Goal: Find specific page/section: Find specific page/section

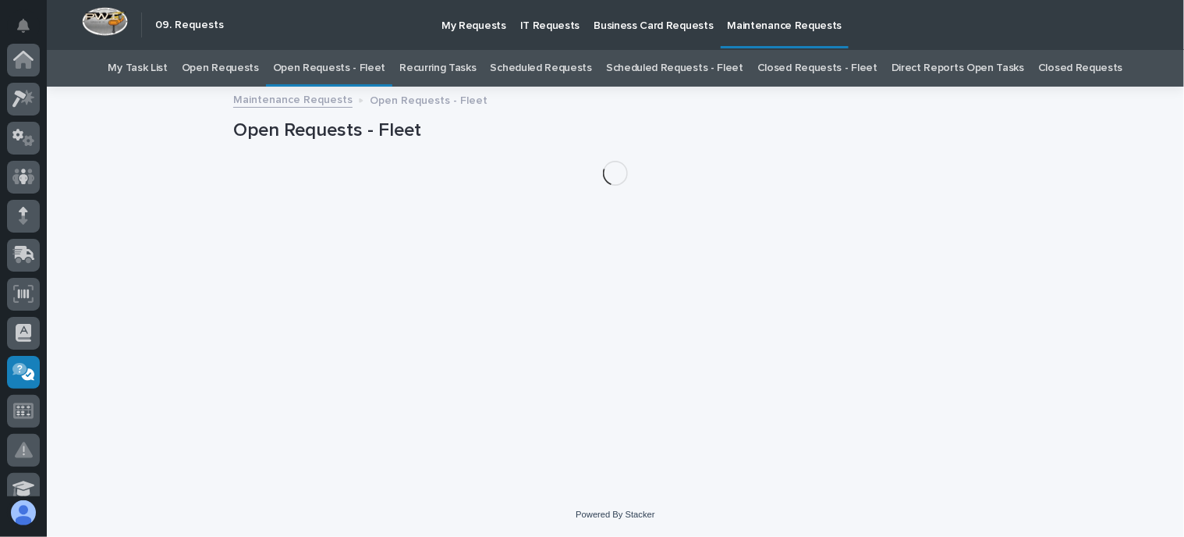
scroll to position [312, 0]
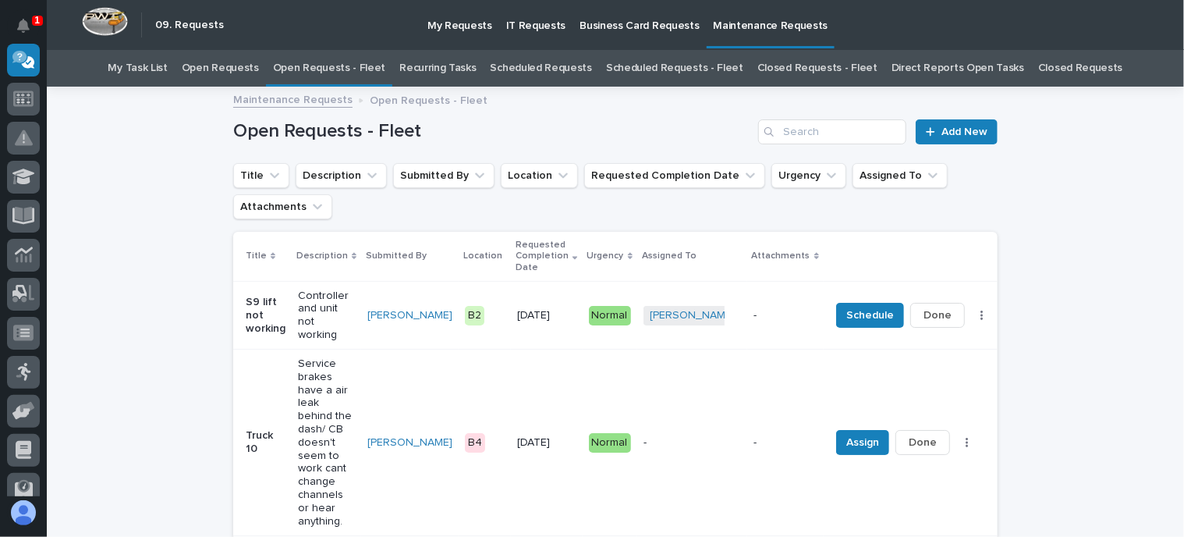
click at [337, 66] on link "Open Requests - Fleet" at bounding box center [329, 68] width 113 height 37
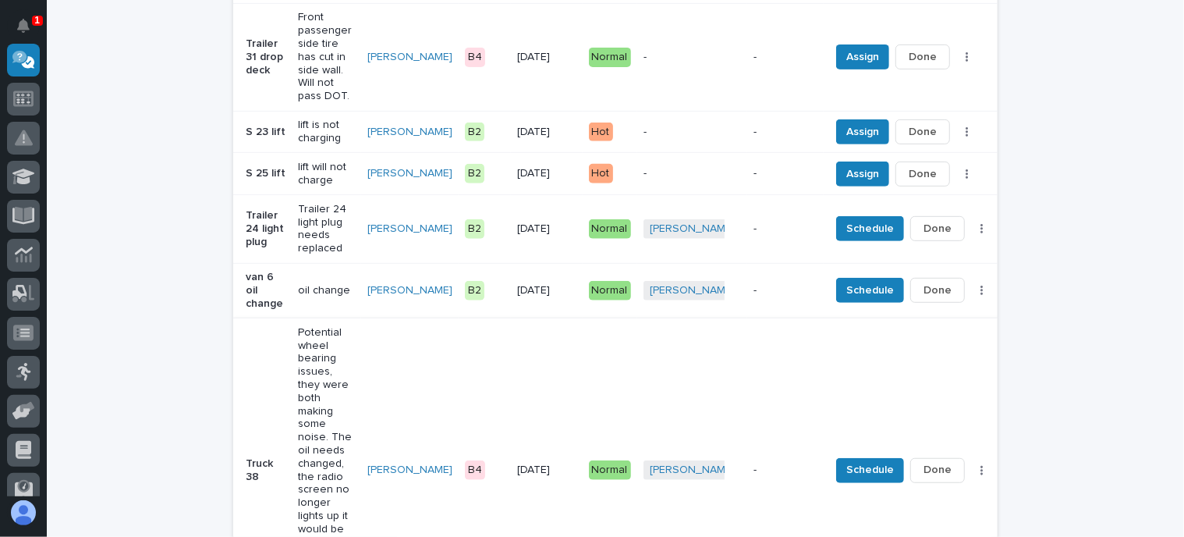
scroll to position [610, 0]
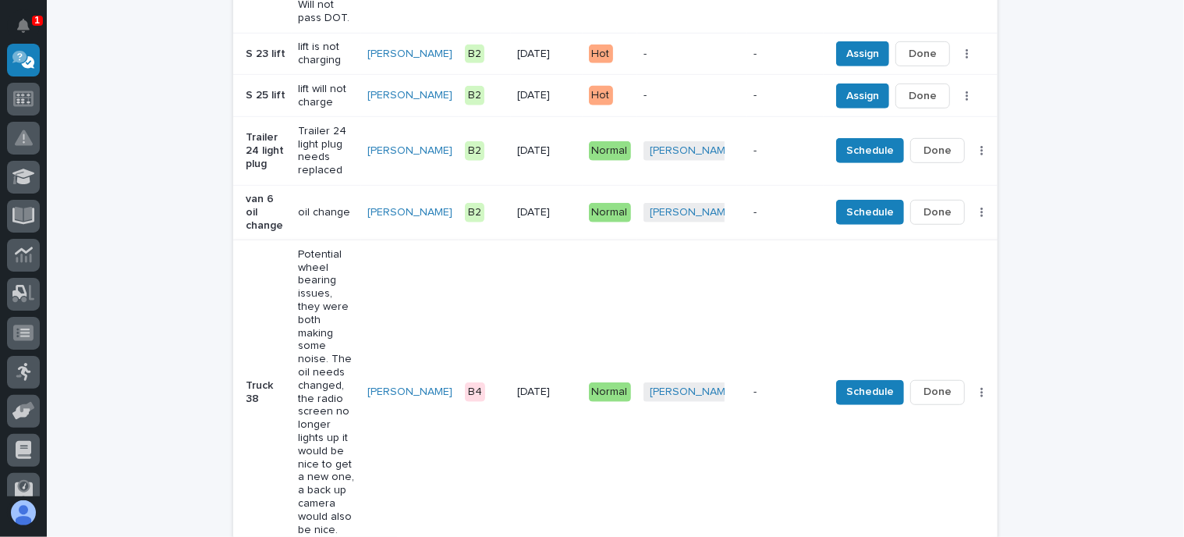
click at [923, 382] on span "Done" at bounding box center [937, 391] width 28 height 19
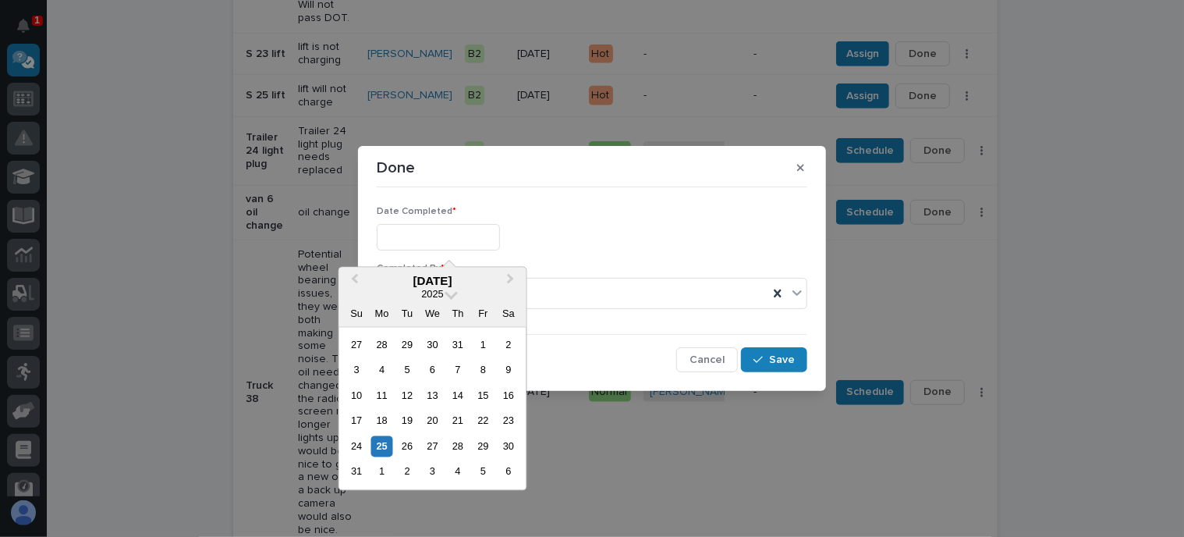
click at [394, 241] on input "text" at bounding box center [438, 237] width 123 height 27
click at [484, 419] on div "22" at bounding box center [483, 420] width 21 height 21
type input "**********"
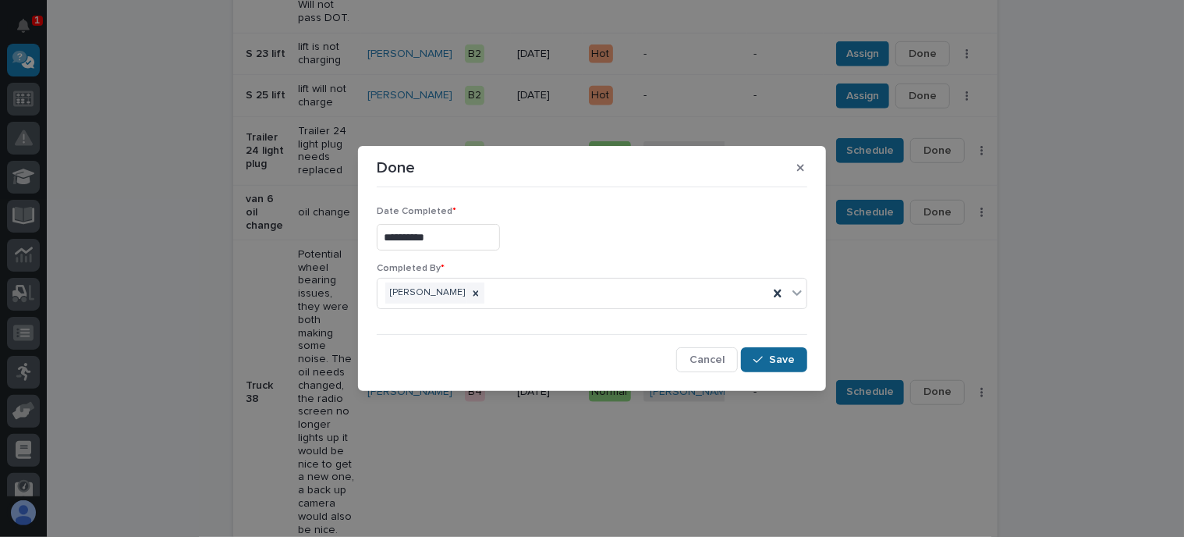
click at [782, 355] on span "Save" at bounding box center [782, 359] width 26 height 14
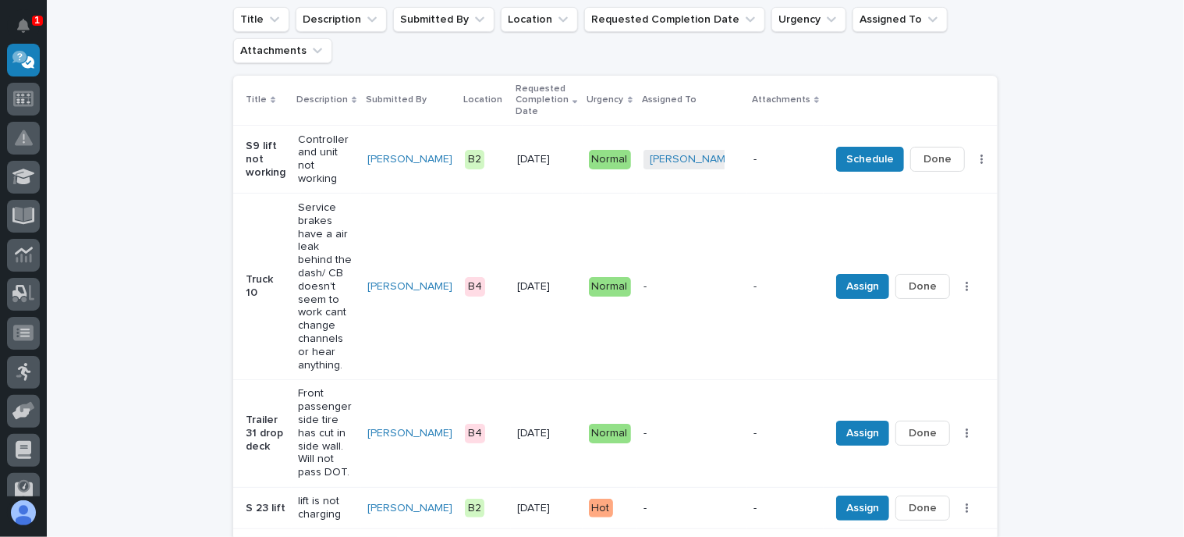
scroll to position [0, 0]
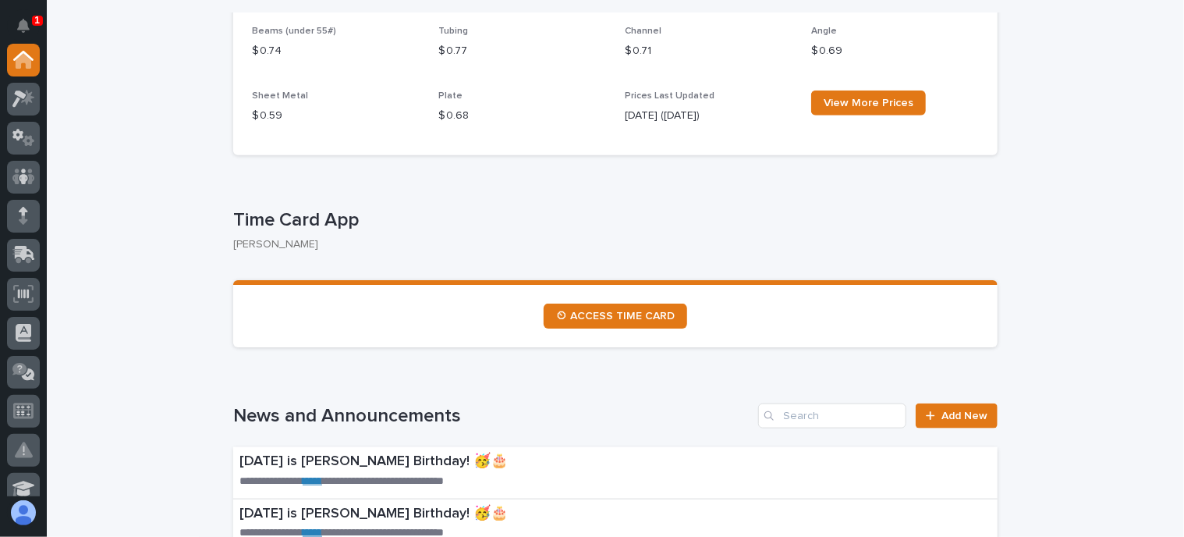
scroll to position [702, 0]
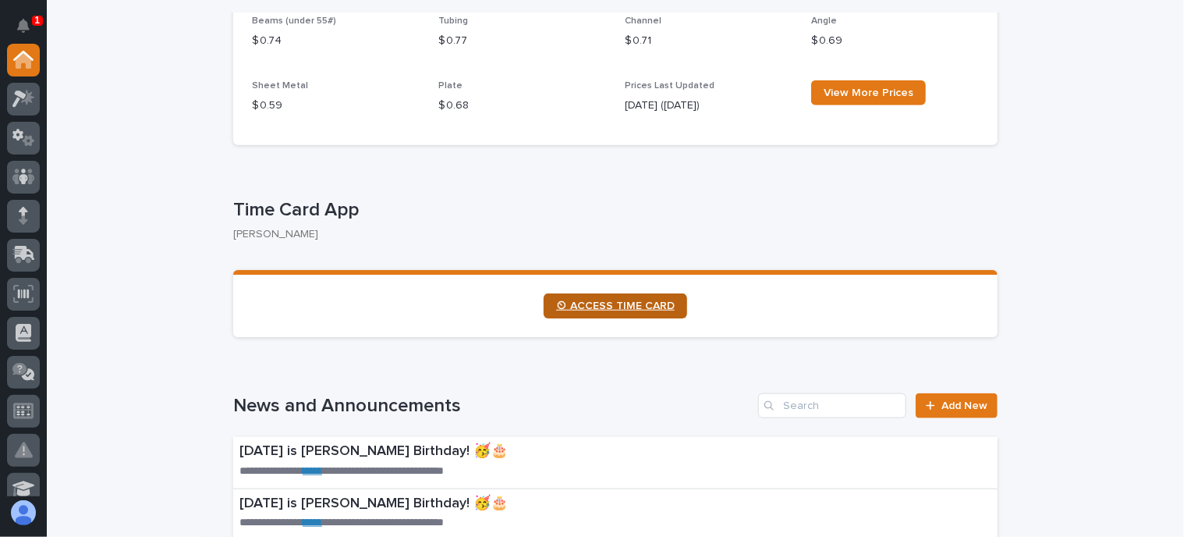
click at [593, 305] on span "⏲ ACCESS TIME CARD" at bounding box center [615, 305] width 119 height 11
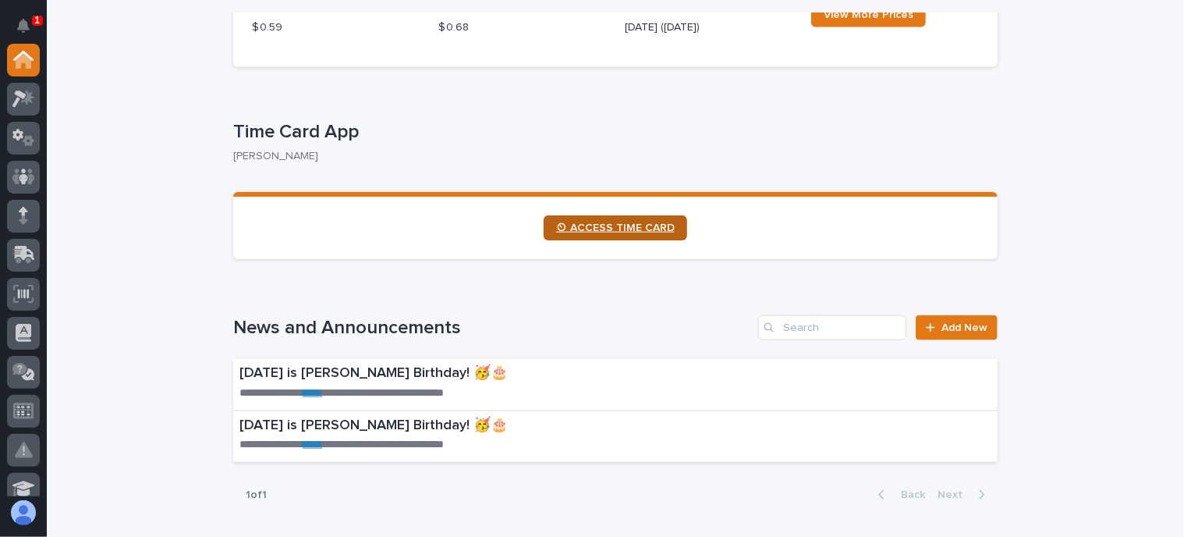
click at [593, 222] on span "⏲ ACCESS TIME CARD" at bounding box center [615, 227] width 119 height 11
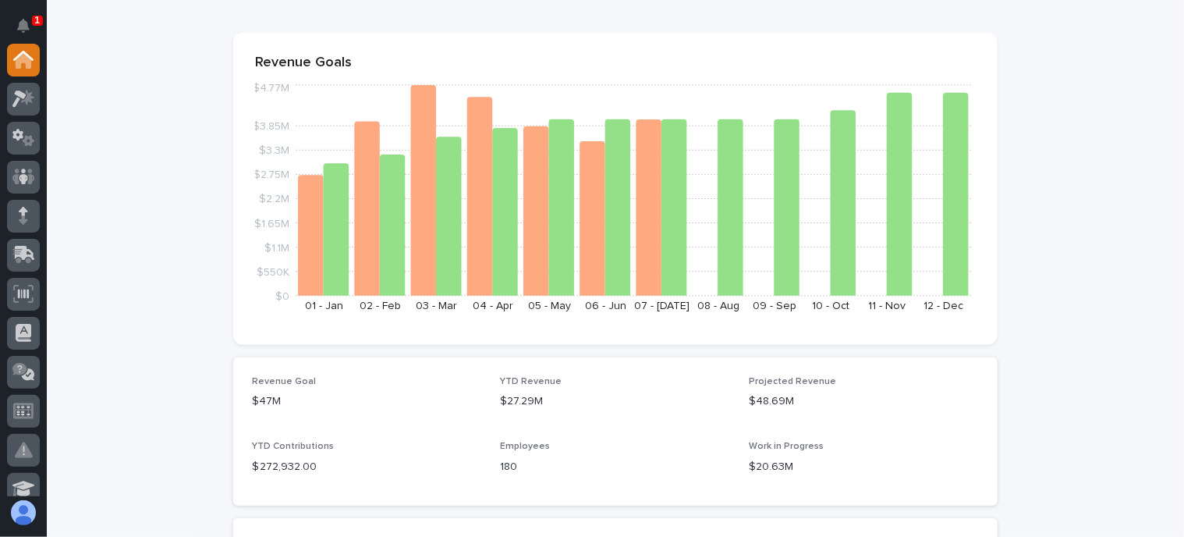
scroll to position [0, 0]
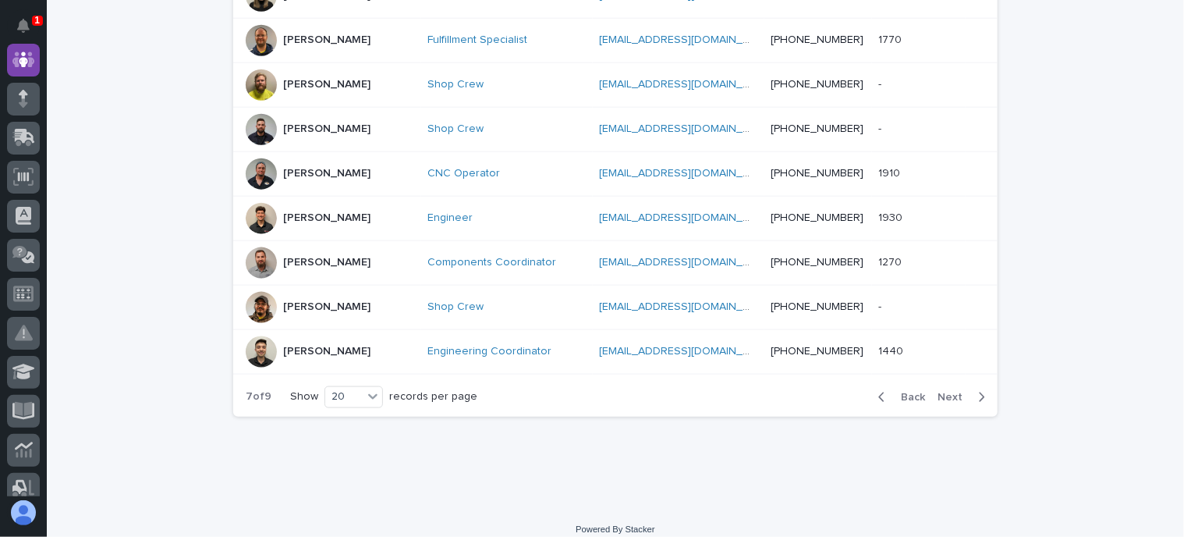
scroll to position [893, 0]
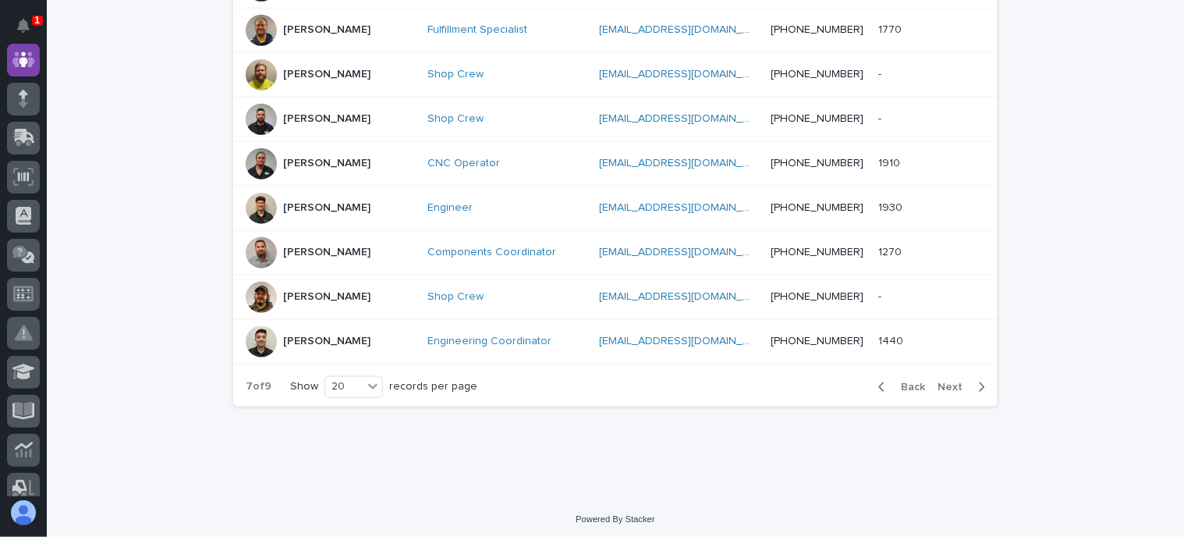
click at [902, 381] on span "Back" at bounding box center [908, 386] width 34 height 11
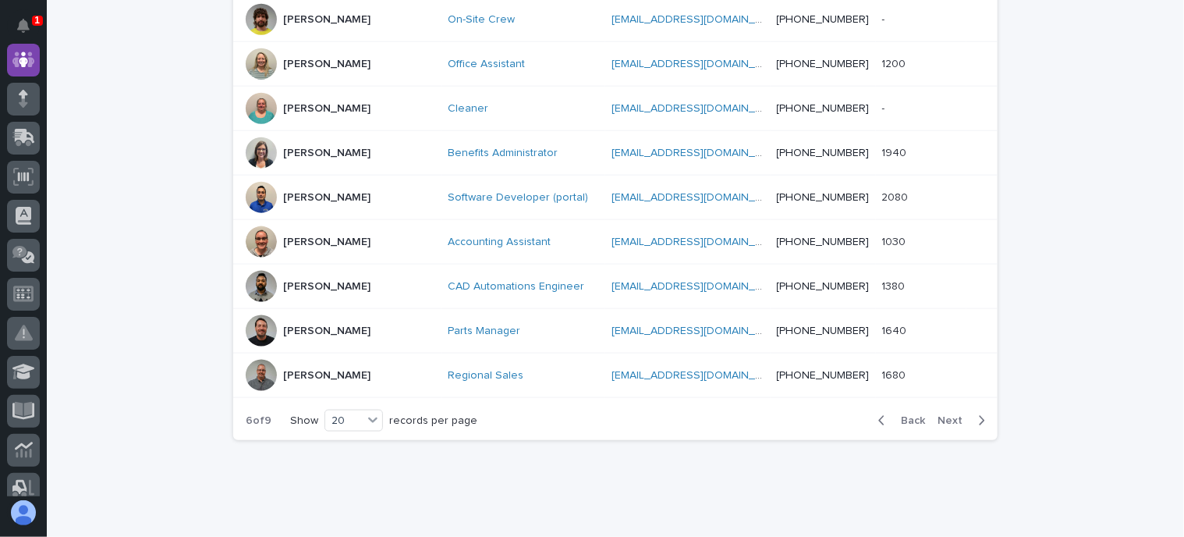
click at [902, 401] on div "Back Next" at bounding box center [932, 420] width 132 height 39
click at [902, 415] on span "Back" at bounding box center [908, 420] width 34 height 11
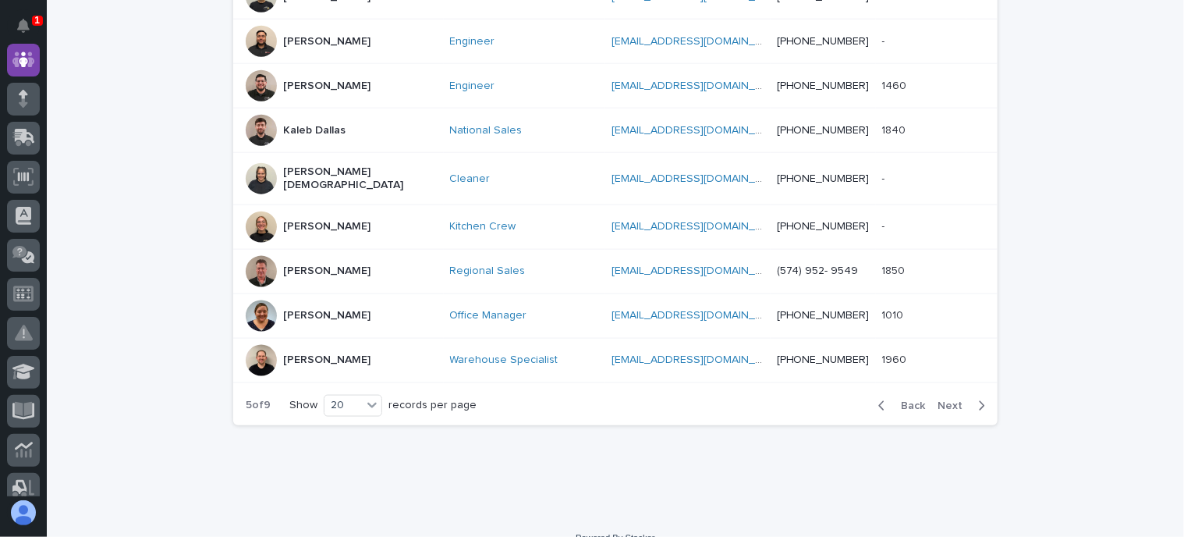
scroll to position [886, 0]
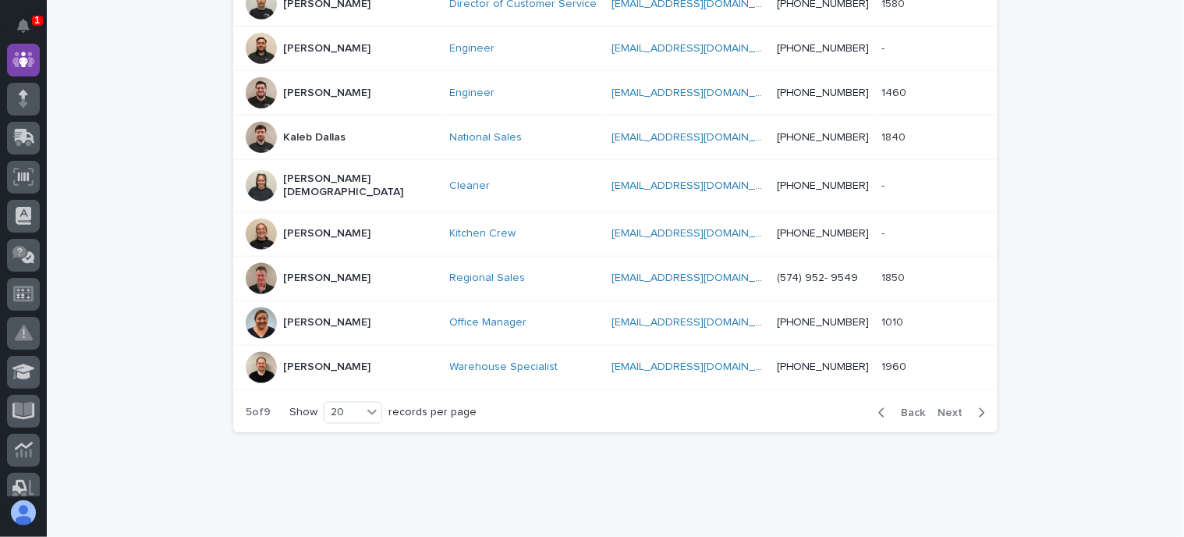
click at [905, 407] on span "Back" at bounding box center [908, 412] width 34 height 11
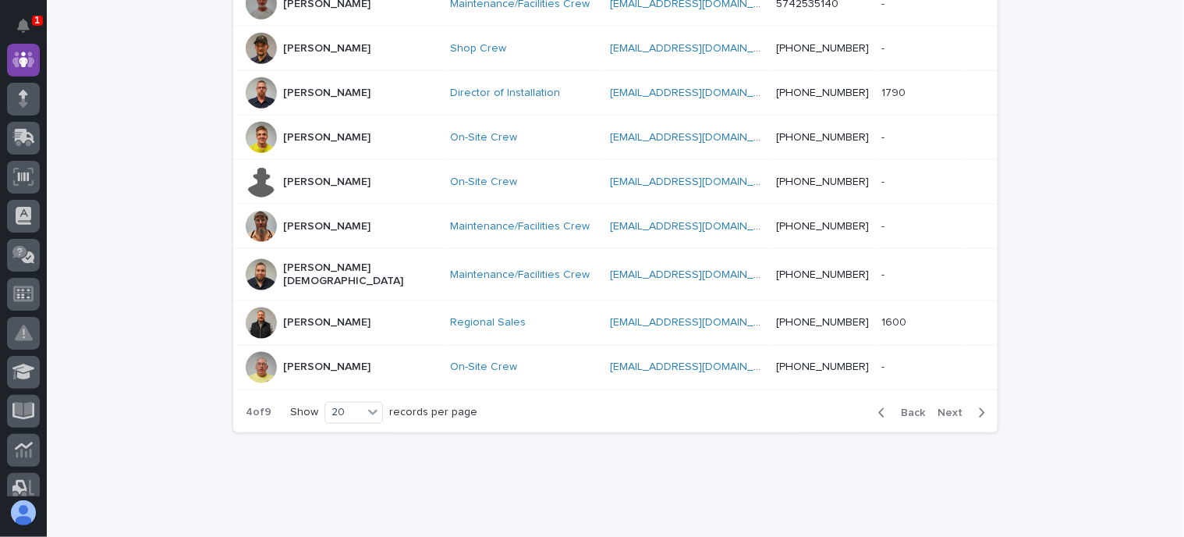
click at [905, 407] on span "Back" at bounding box center [908, 412] width 34 height 11
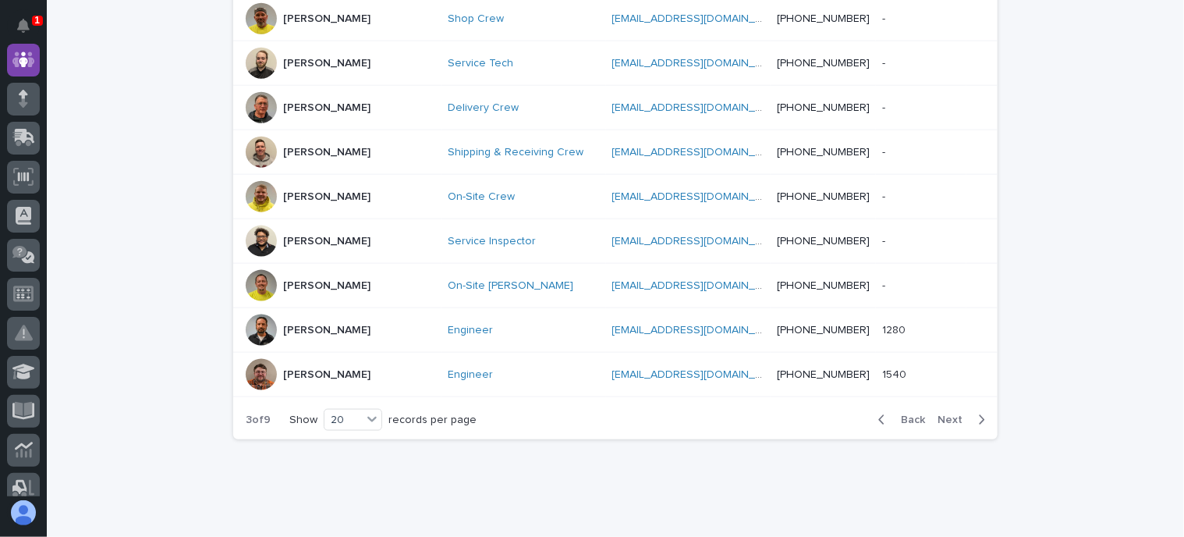
click at [911, 414] on span "Back" at bounding box center [908, 419] width 34 height 11
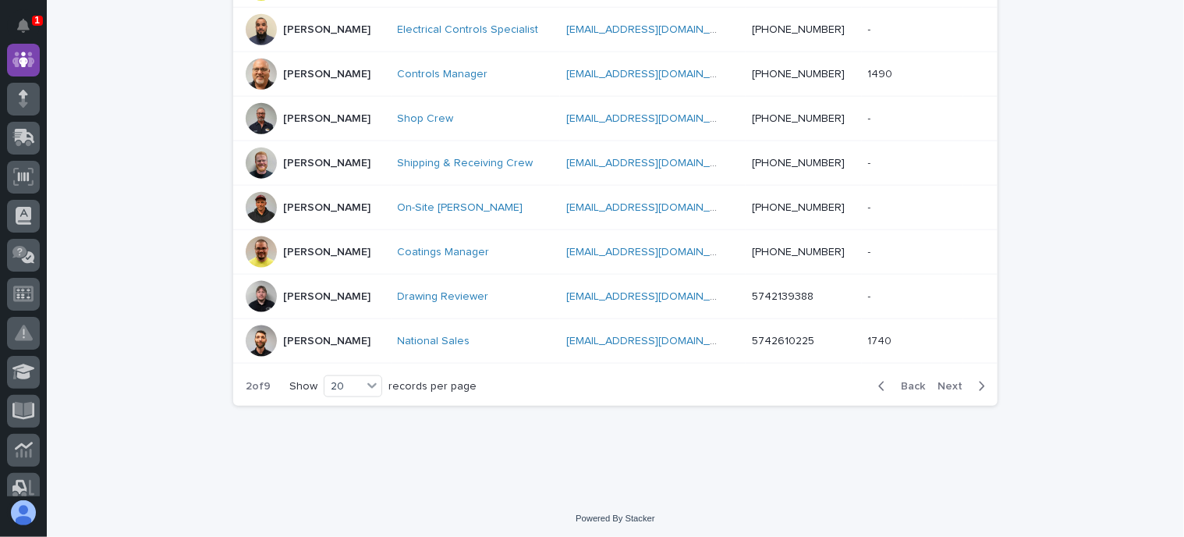
click at [911, 397] on div "Back Next" at bounding box center [932, 386] width 132 height 39
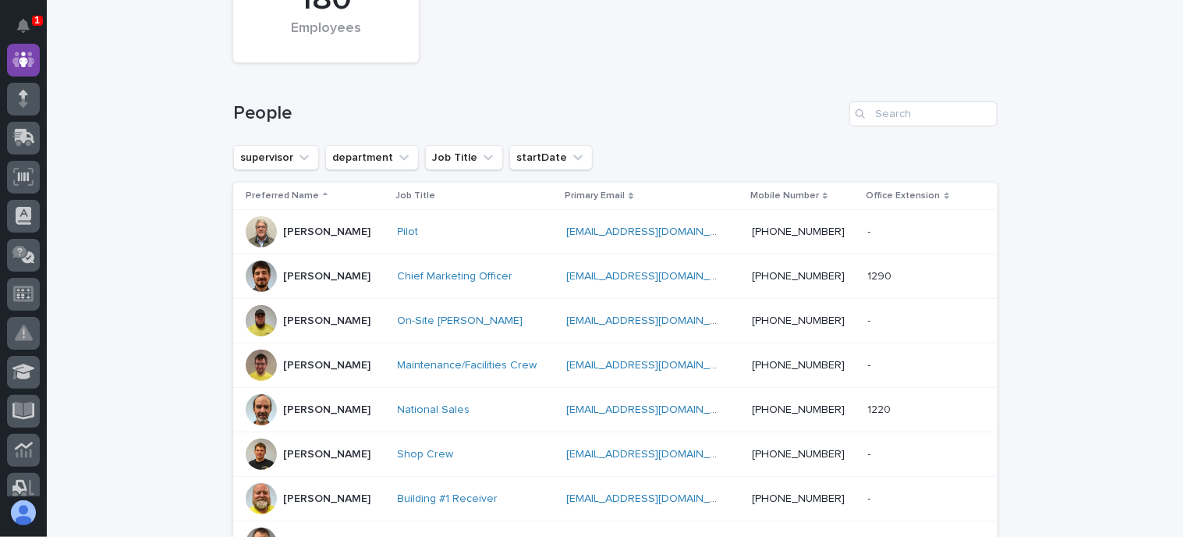
scroll to position [28, 0]
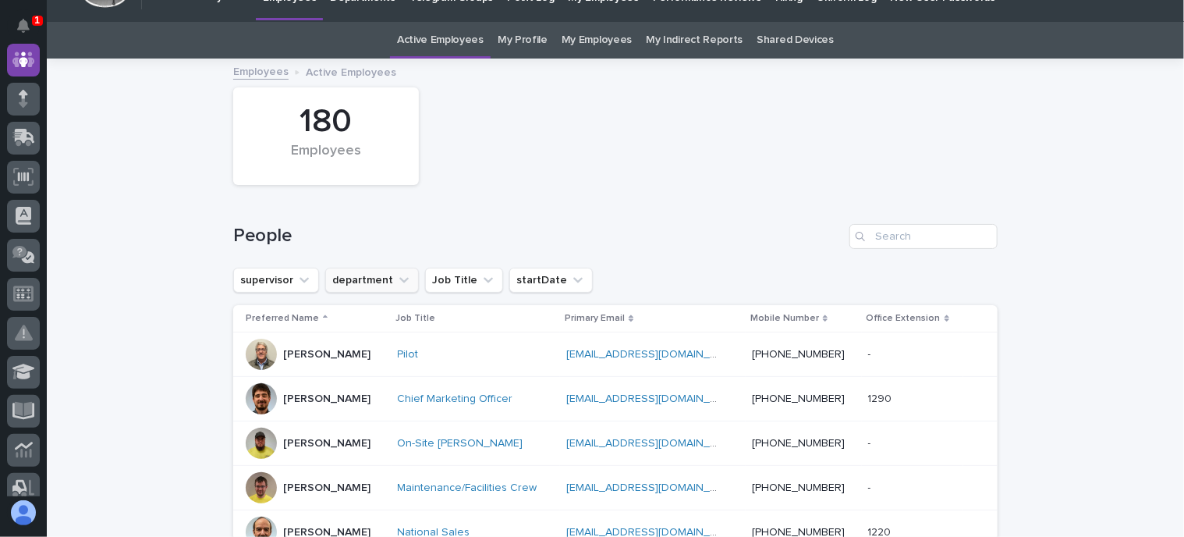
click at [369, 277] on button "department" at bounding box center [372, 279] width 94 height 25
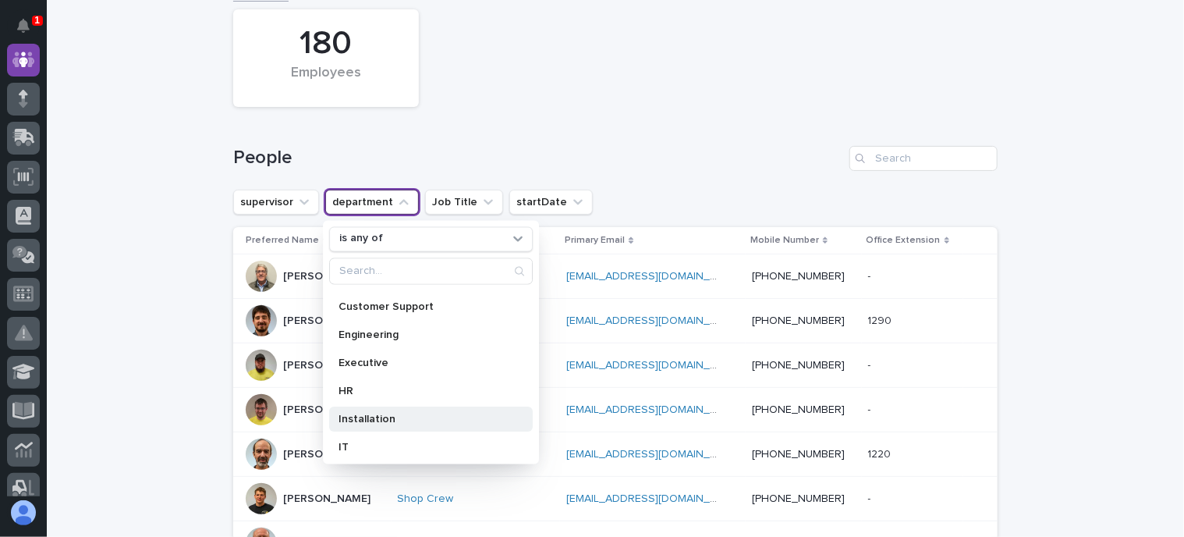
scroll to position [0, 0]
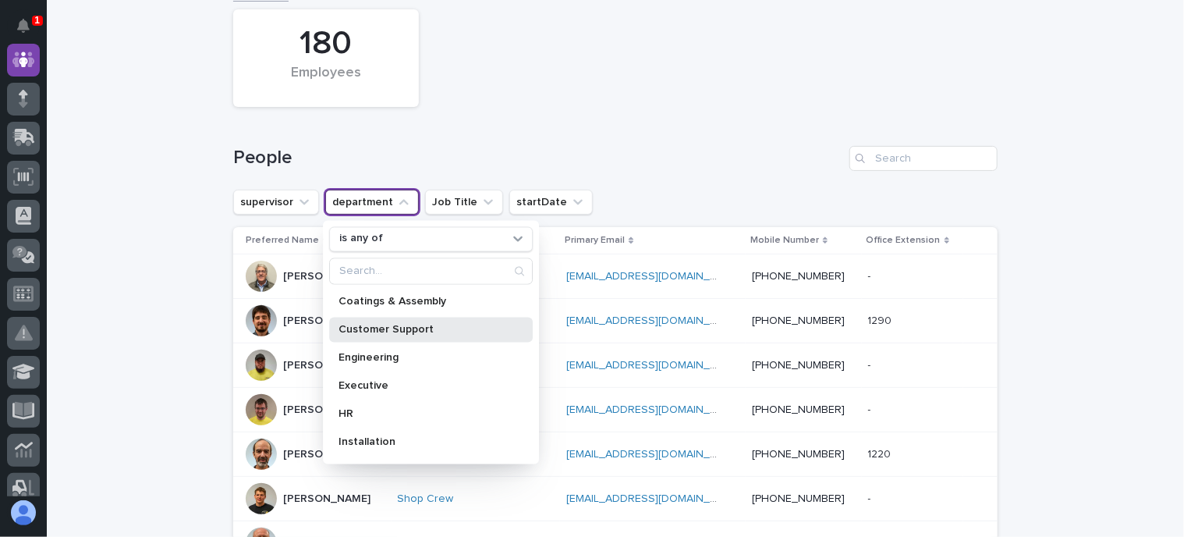
click at [405, 328] on p "Customer Support" at bounding box center [422, 329] width 169 height 11
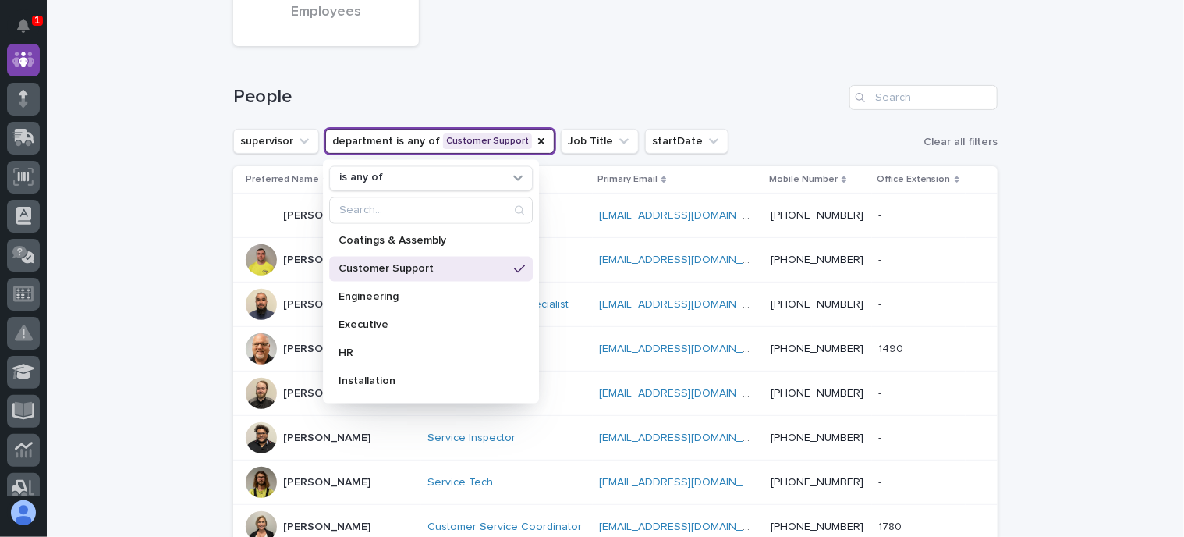
scroll to position [184, 0]
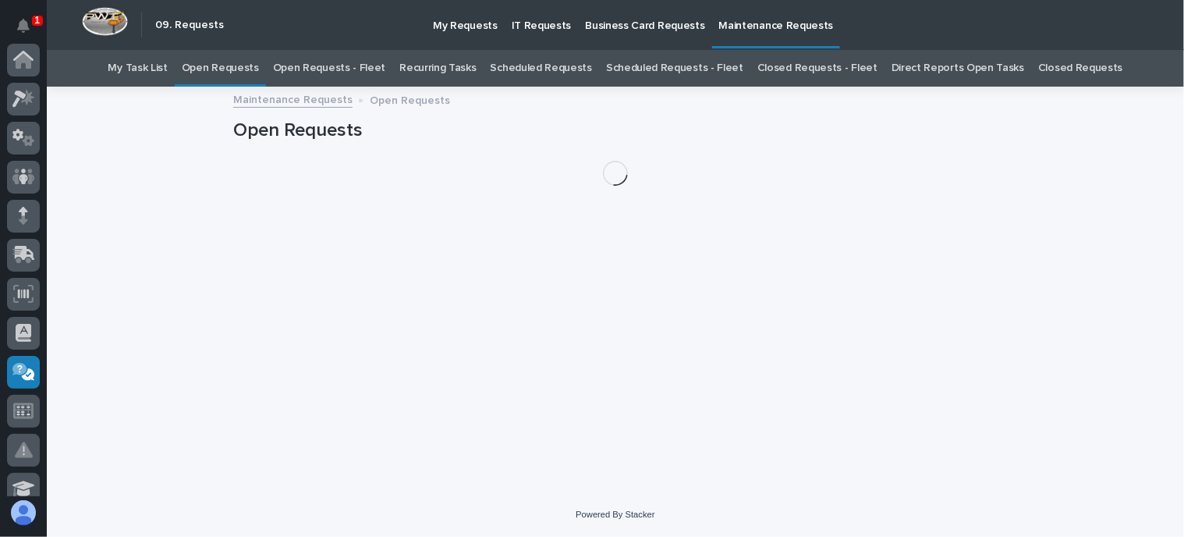
scroll to position [312, 0]
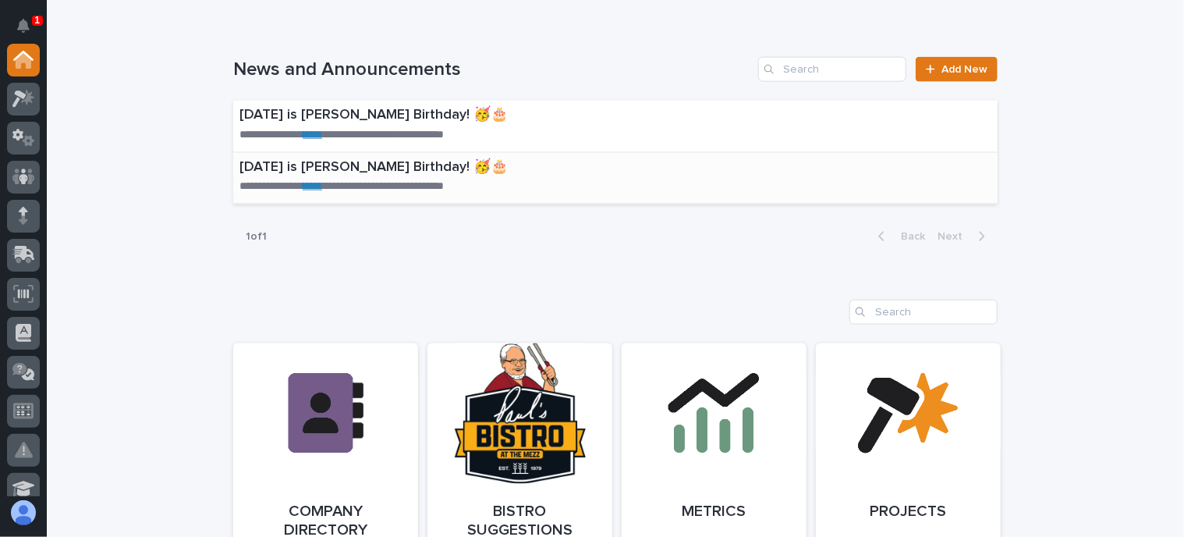
scroll to position [1170, 0]
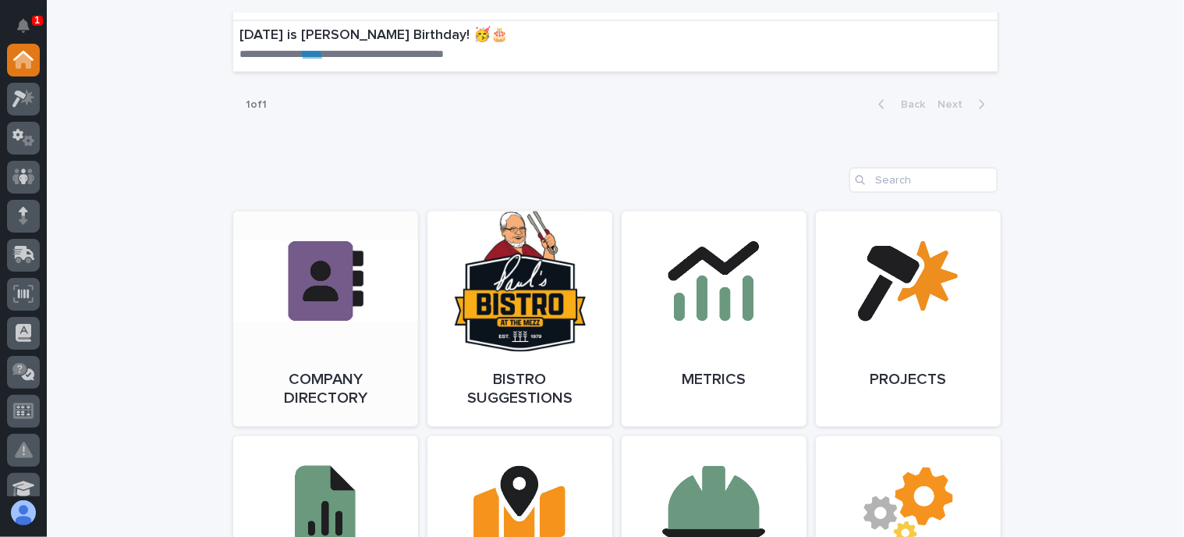
click at [304, 280] on link "Open Link" at bounding box center [325, 318] width 185 height 215
click at [382, 343] on link "Open Link" at bounding box center [325, 318] width 185 height 215
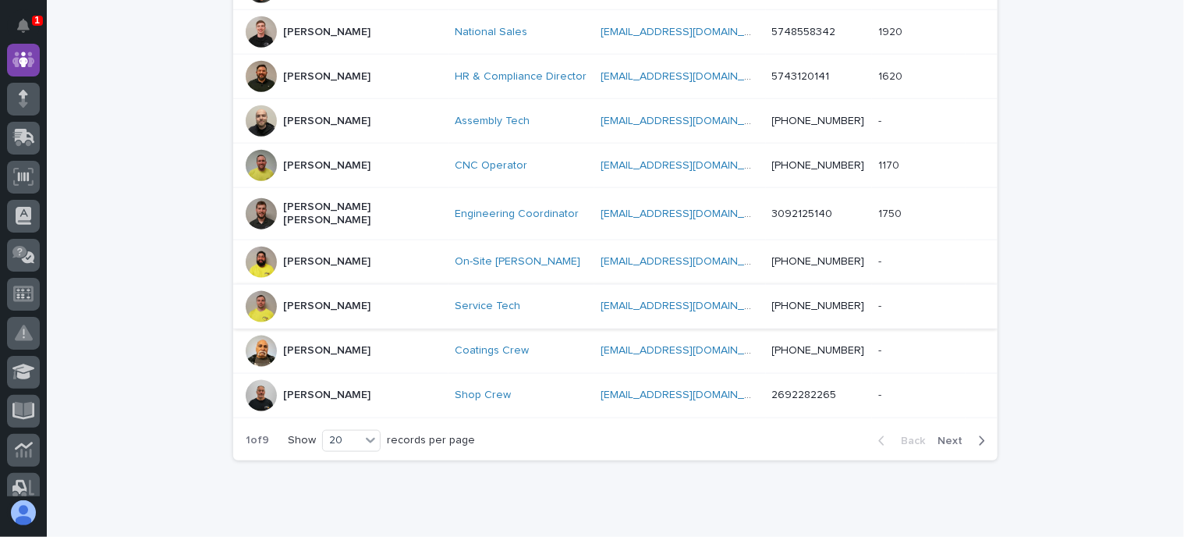
scroll to position [858, 0]
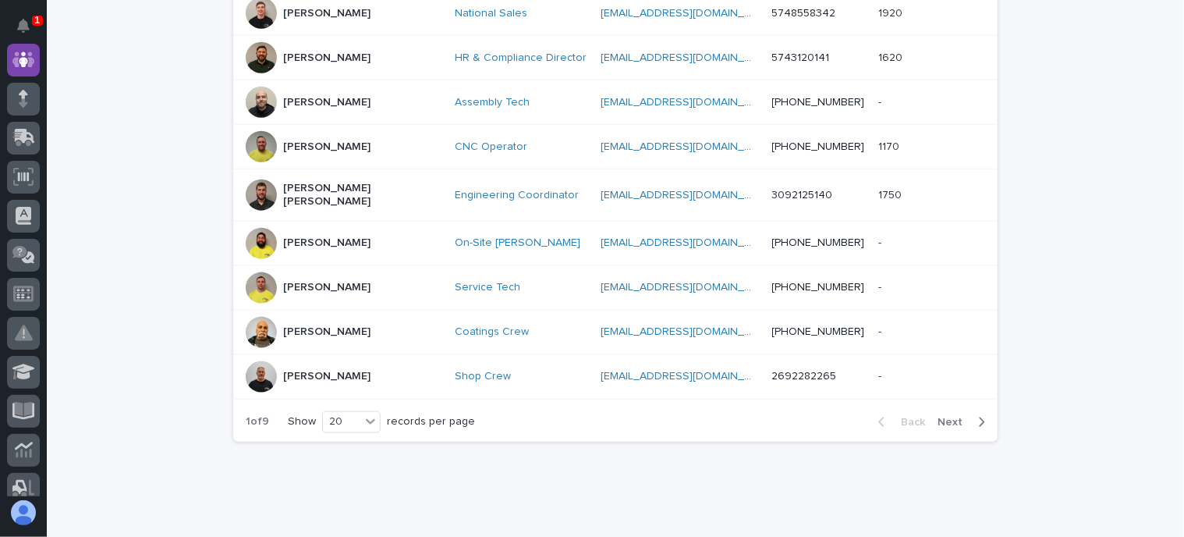
click at [948, 416] on span "Next" at bounding box center [954, 421] width 34 height 11
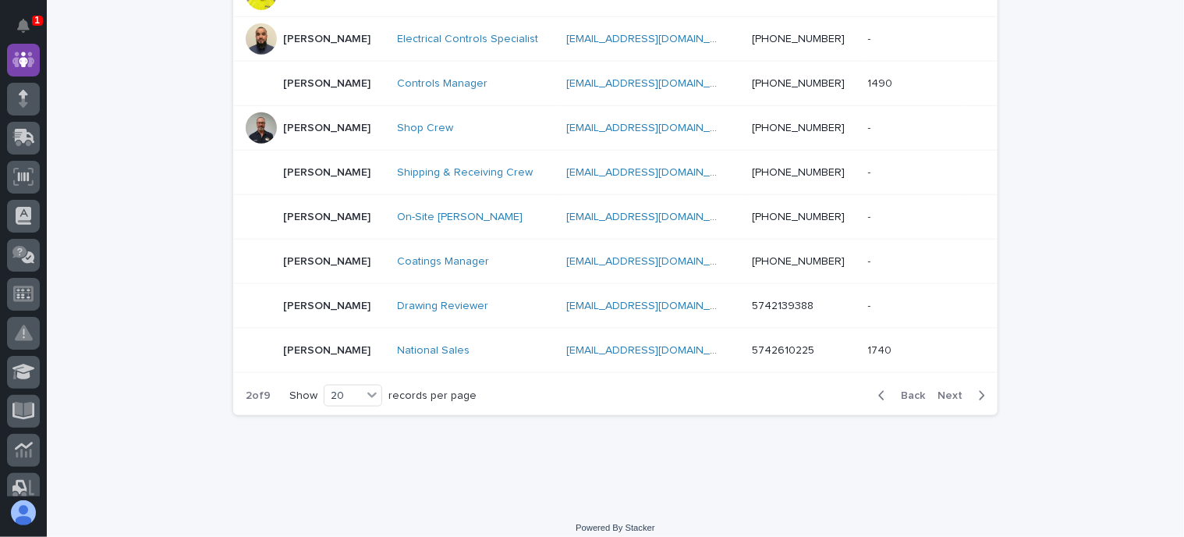
scroll to position [886, 0]
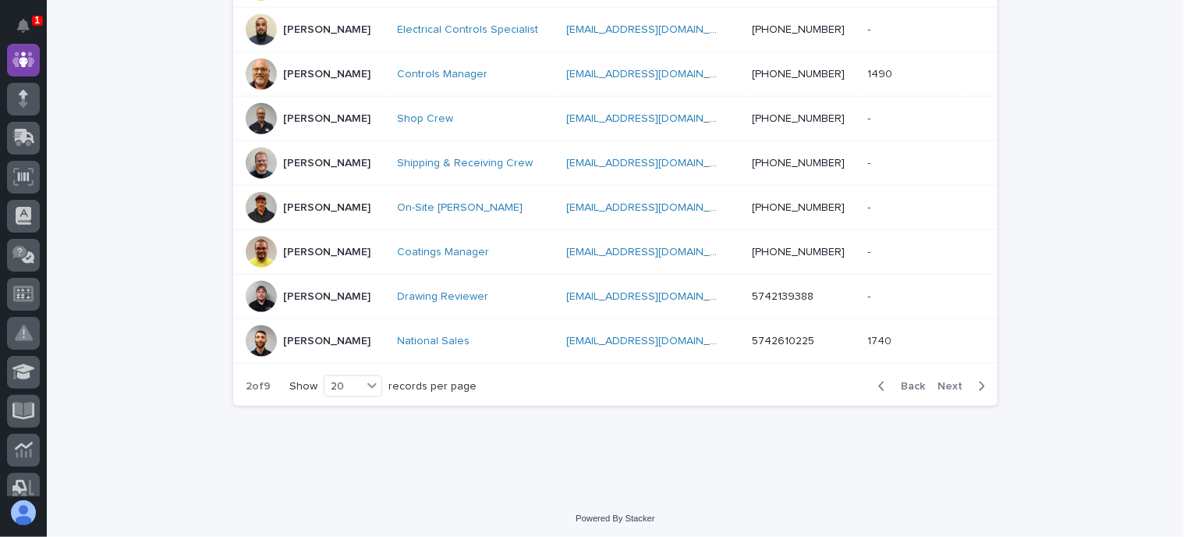
click at [948, 381] on span "Next" at bounding box center [954, 386] width 34 height 11
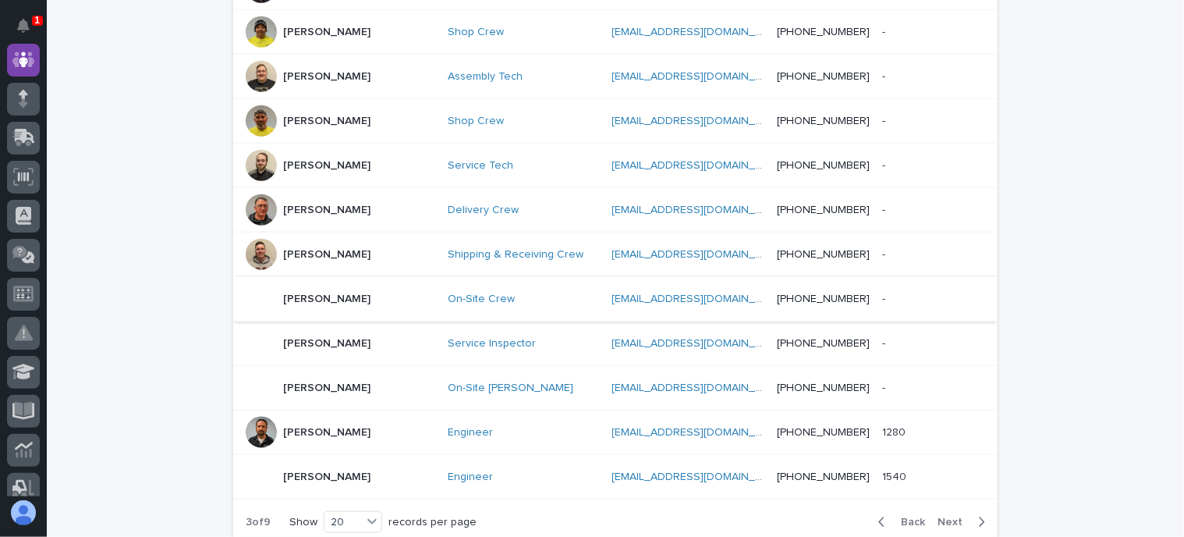
scroll to position [808, 0]
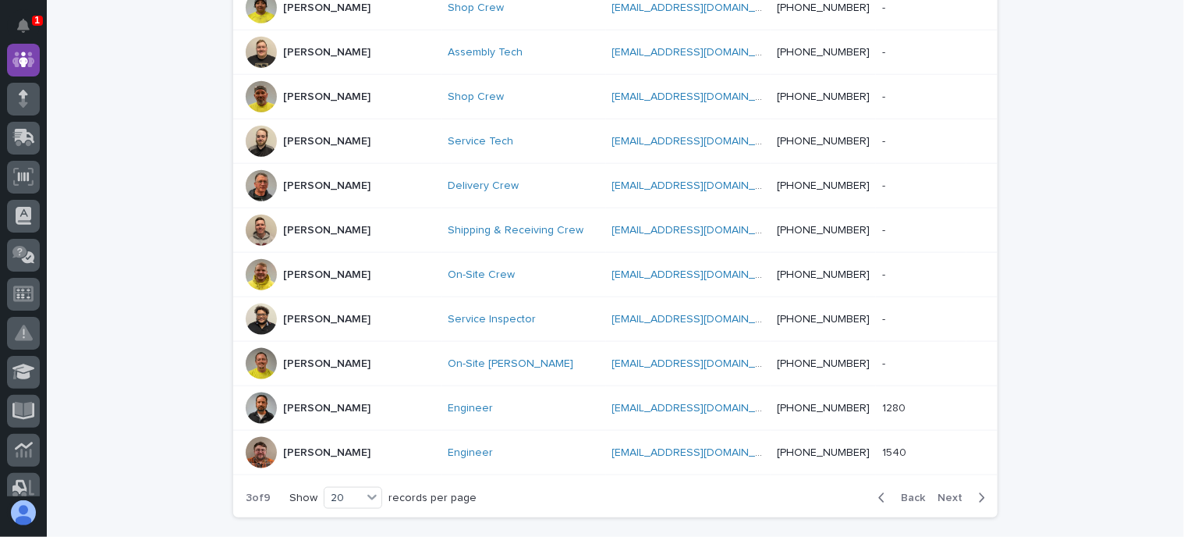
click at [945, 492] on span "Next" at bounding box center [954, 497] width 34 height 11
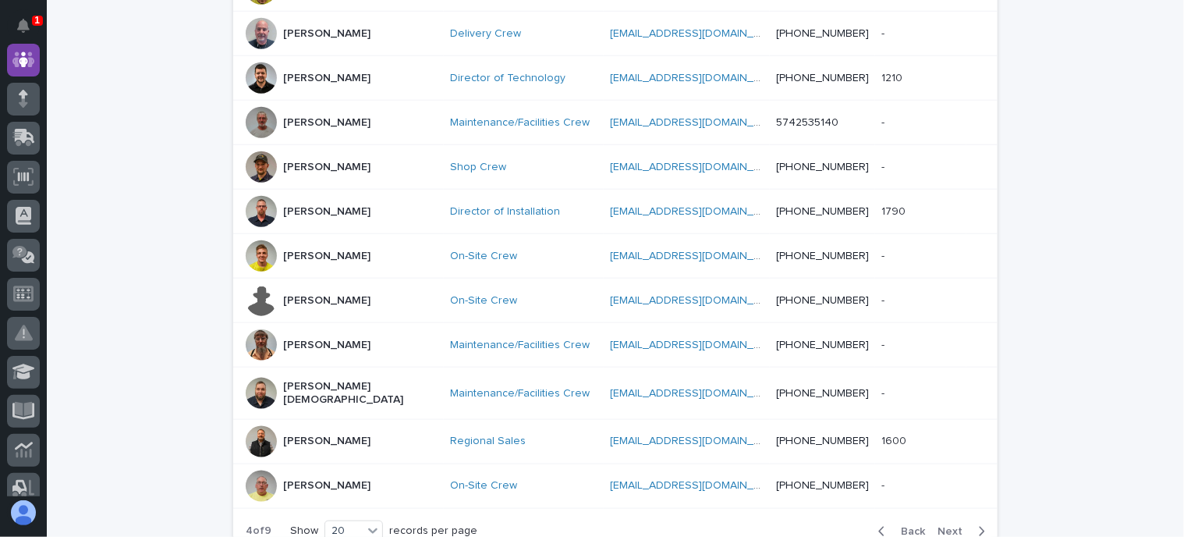
scroll to position [886, 0]
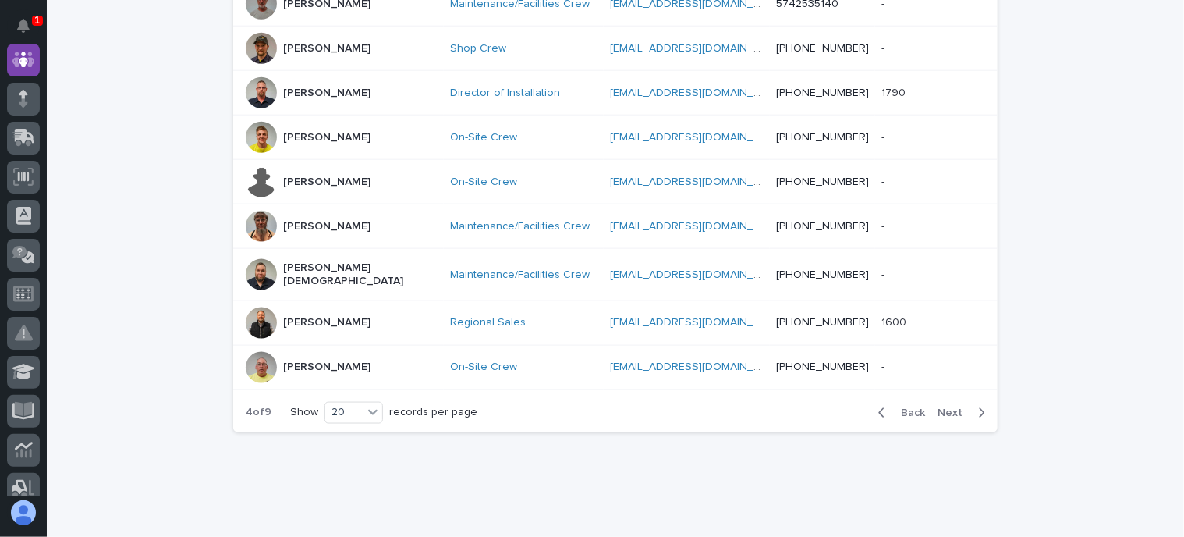
click at [954, 407] on span "Next" at bounding box center [954, 412] width 34 height 11
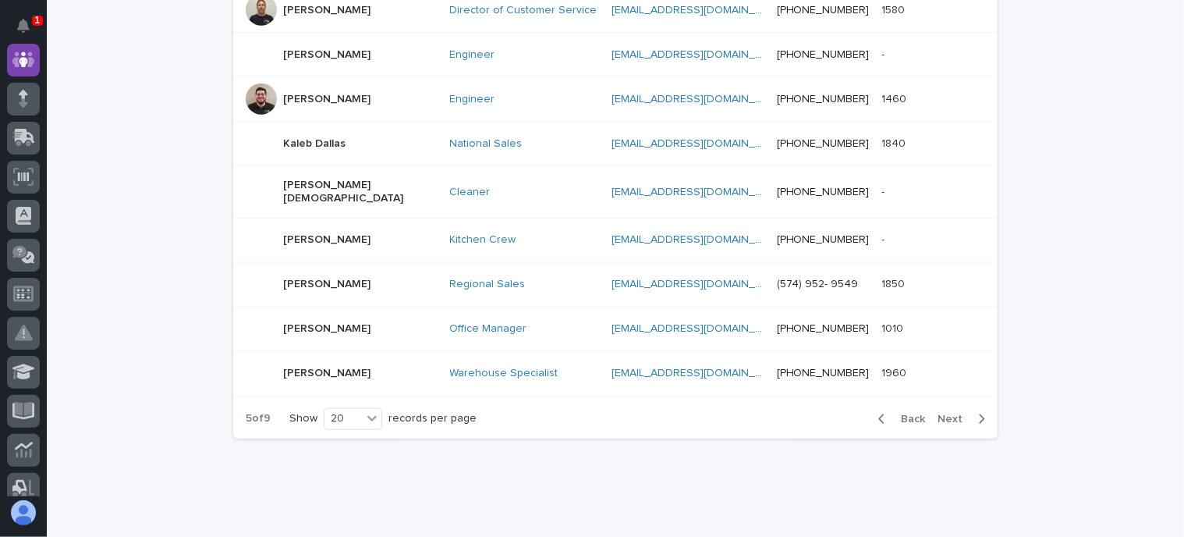
scroll to position [886, 0]
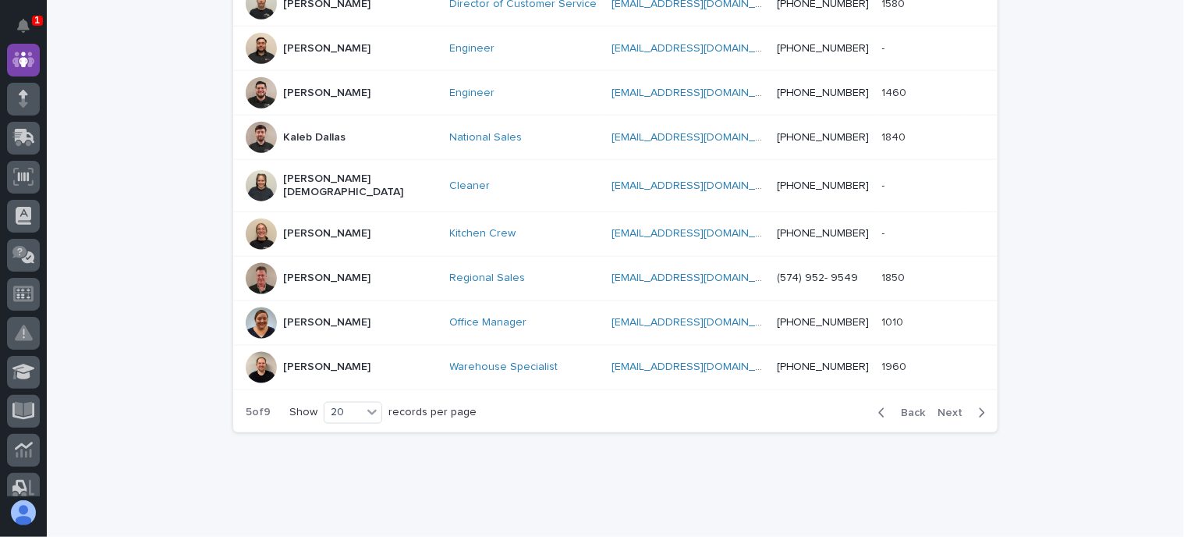
click at [941, 406] on button "Next" at bounding box center [964, 413] width 66 height 14
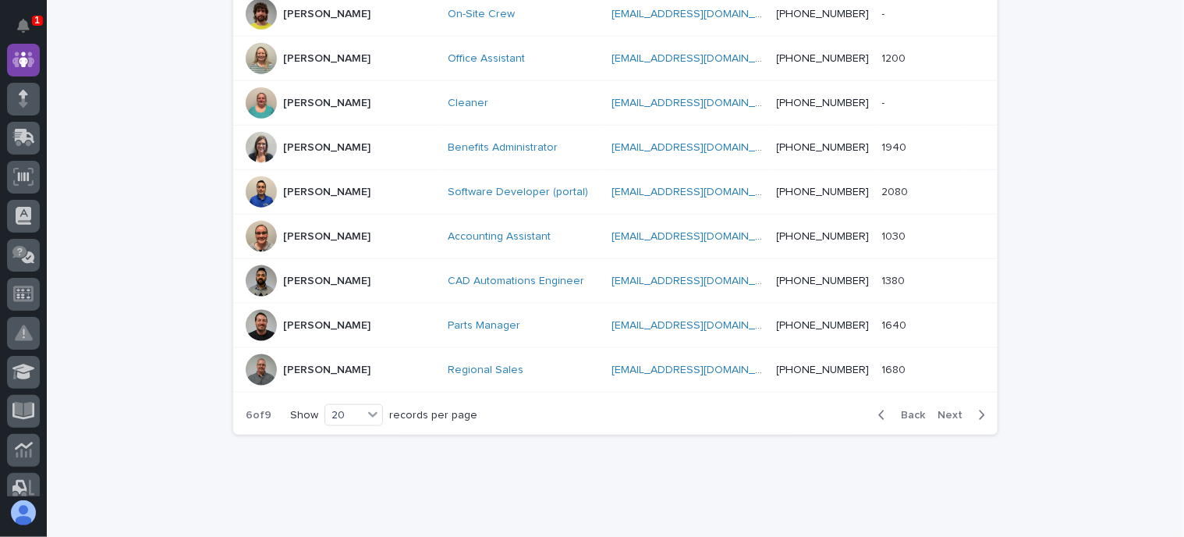
scroll to position [901, 0]
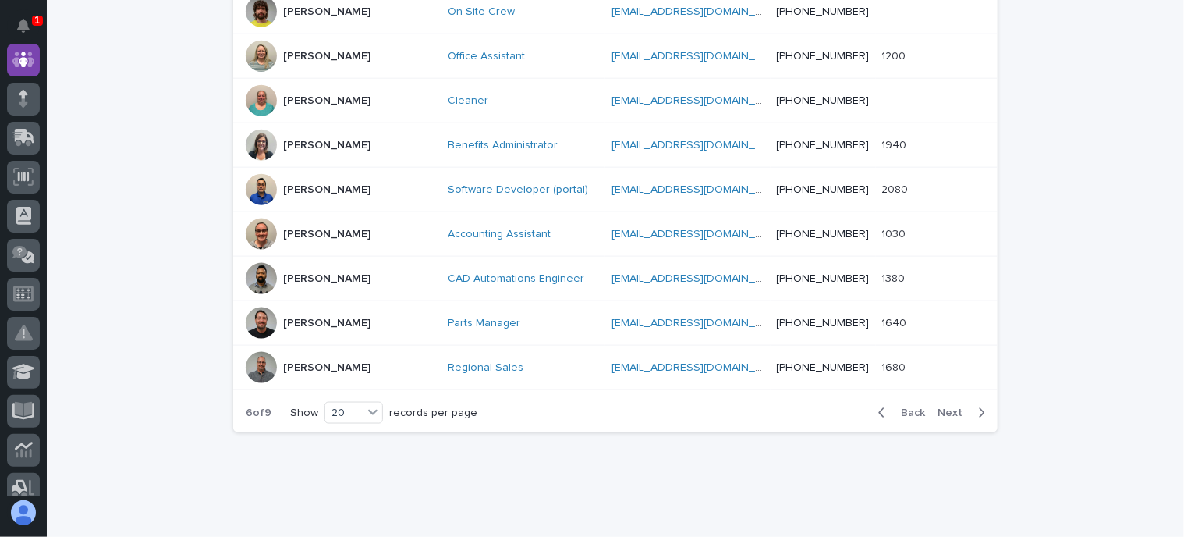
click at [948, 407] on span "Next" at bounding box center [954, 412] width 34 height 11
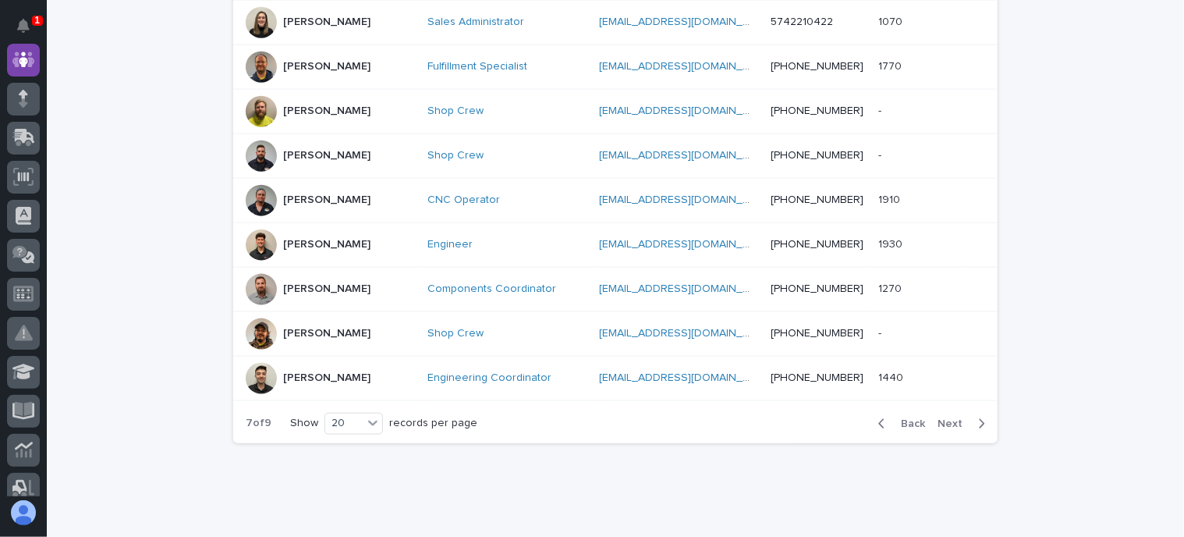
scroll to position [893, 0]
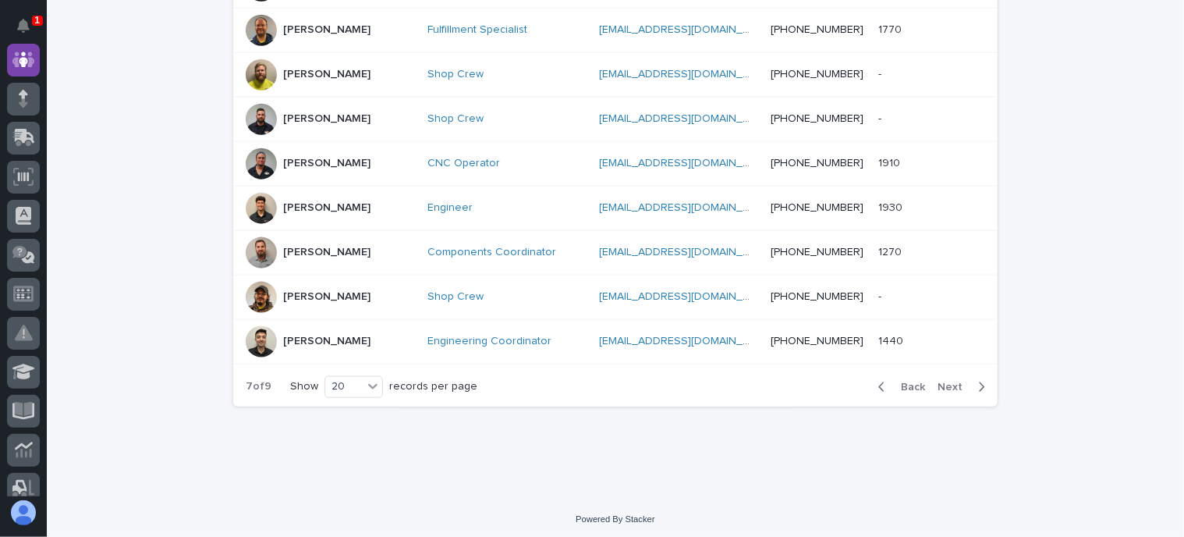
click at [956, 381] on span "Next" at bounding box center [954, 386] width 34 height 11
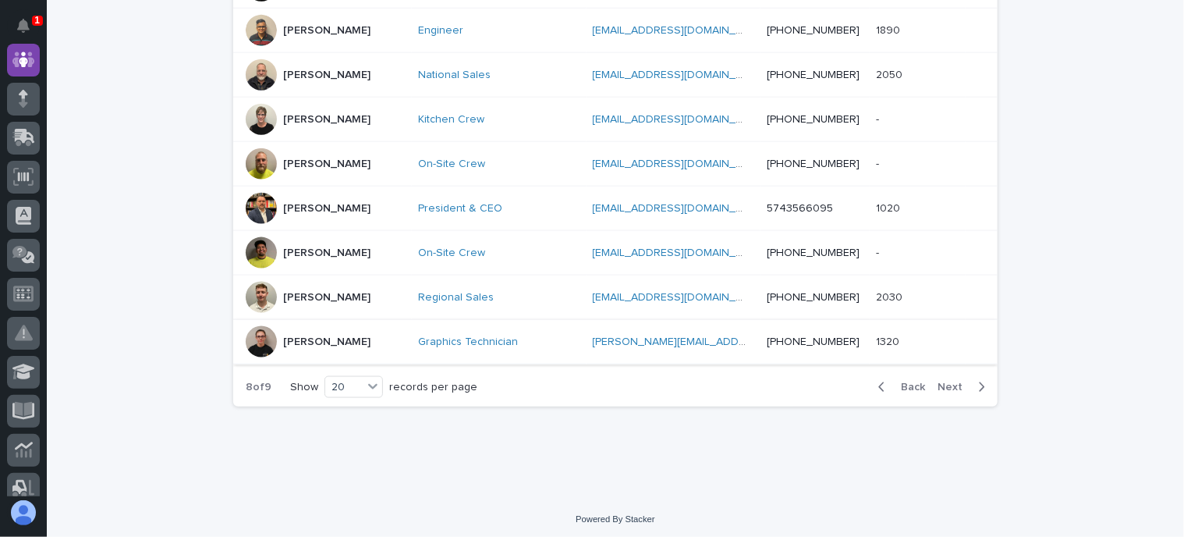
scroll to position [901, 0]
click at [951, 386] on span "Next" at bounding box center [954, 386] width 34 height 11
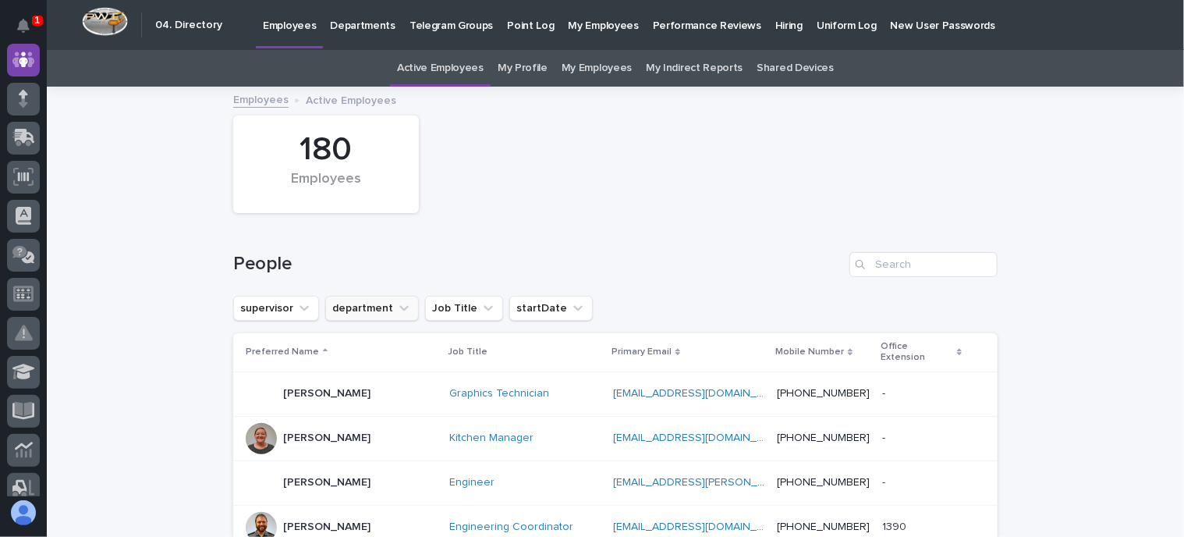
click at [349, 299] on button "department" at bounding box center [372, 308] width 94 height 25
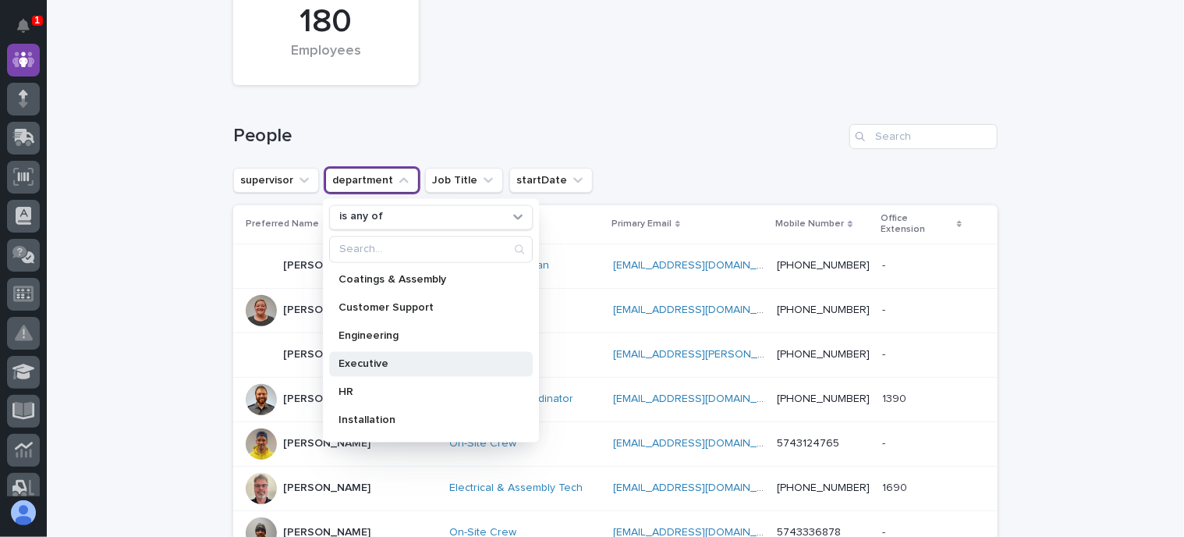
scroll to position [156, 0]
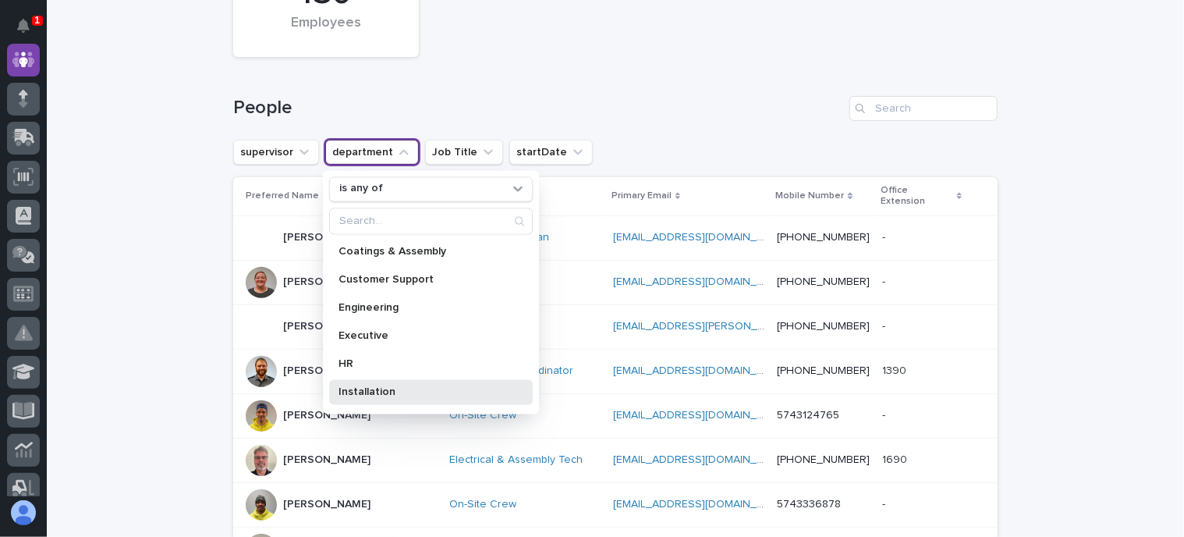
click at [367, 384] on div "Installation" at bounding box center [431, 391] width 204 height 25
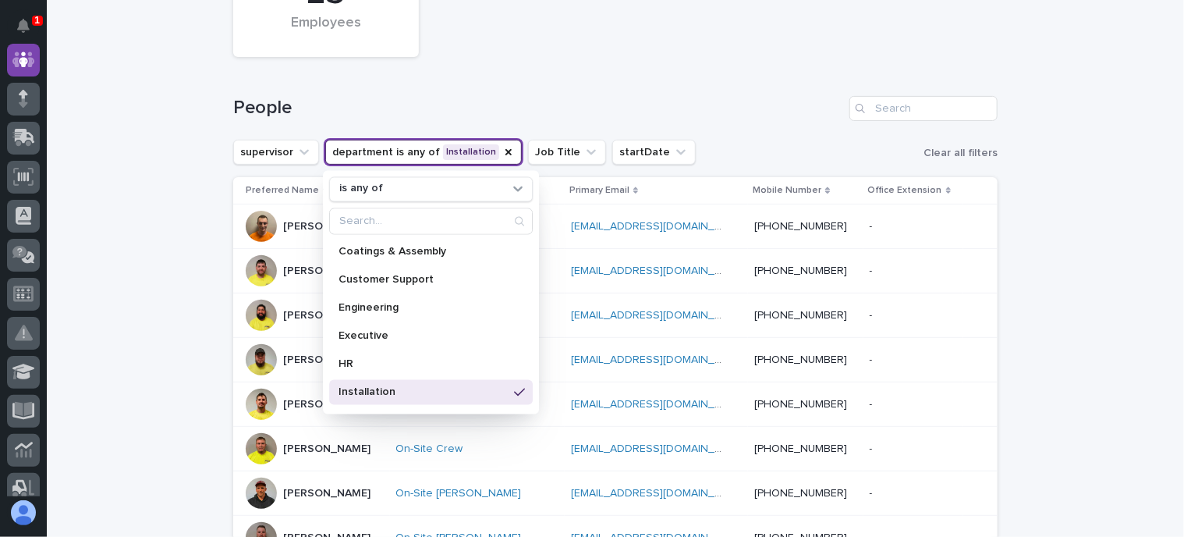
click at [646, 69] on div "People" at bounding box center [615, 102] width 764 height 75
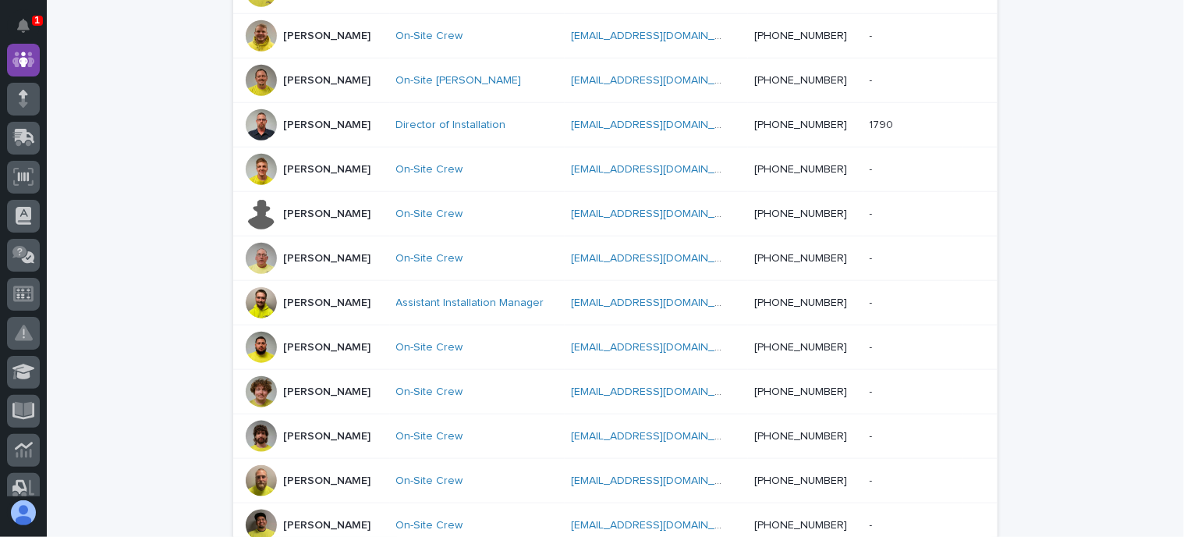
scroll to position [780, 0]
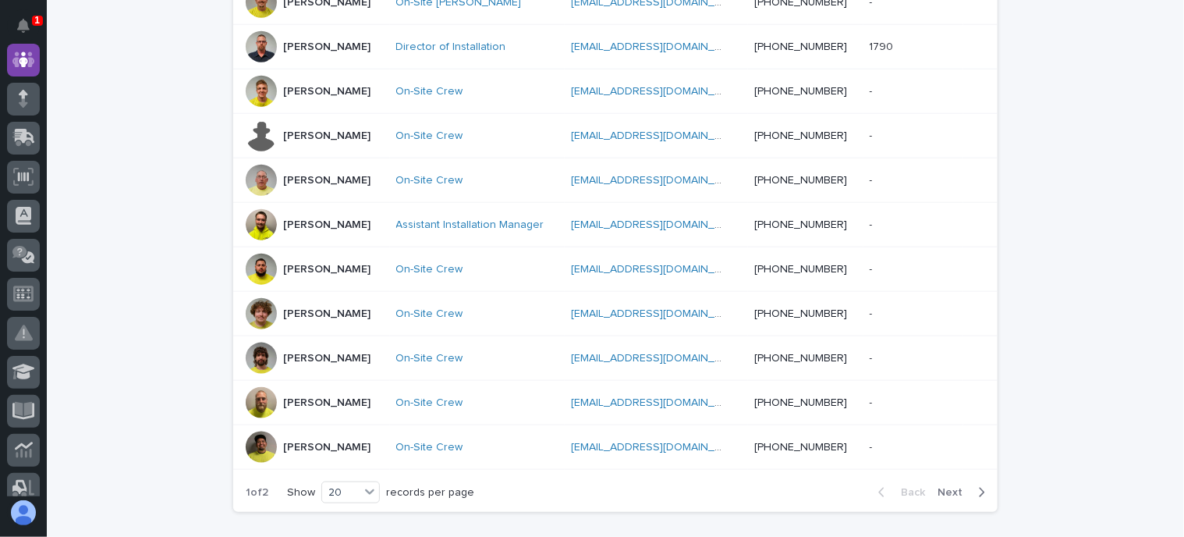
click at [956, 485] on button "Next" at bounding box center [964, 492] width 66 height 14
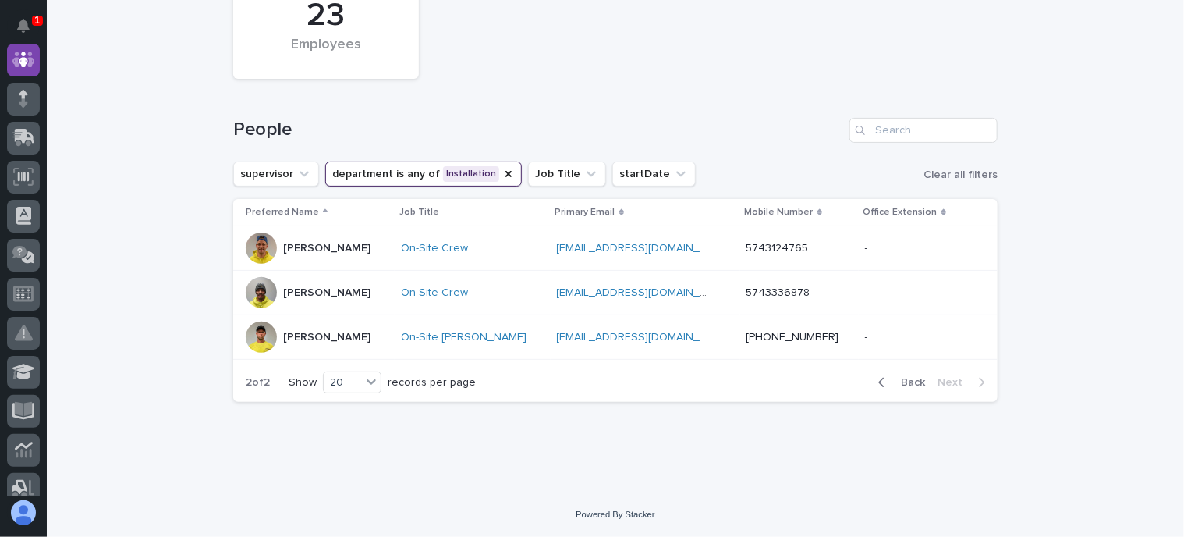
scroll to position [133, 0]
click at [901, 374] on div "Back Next" at bounding box center [932, 383] width 132 height 39
click at [902, 380] on span "Back" at bounding box center [908, 383] width 34 height 11
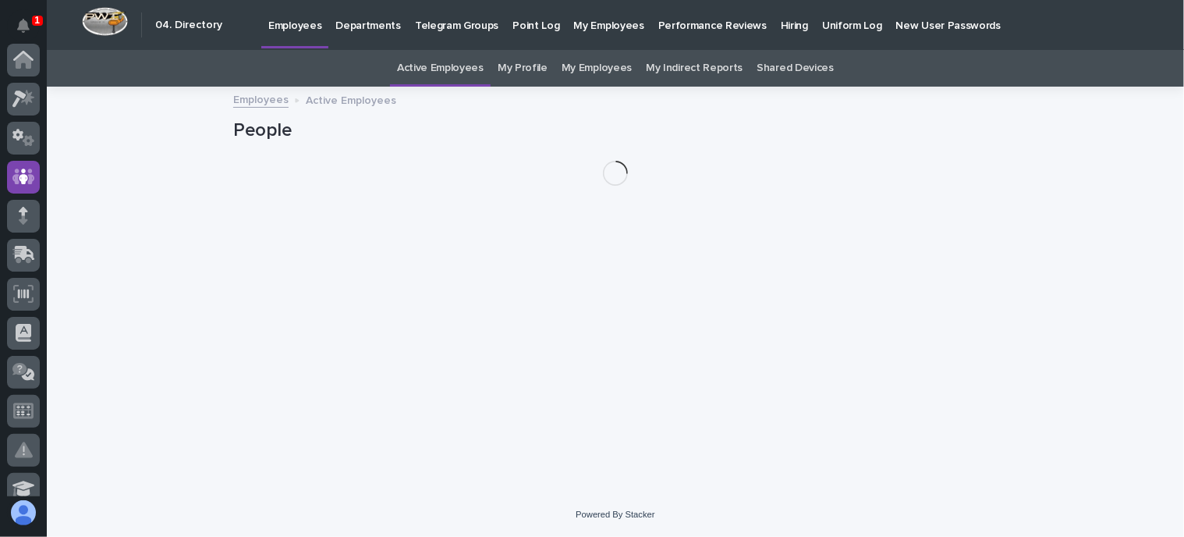
scroll to position [117, 0]
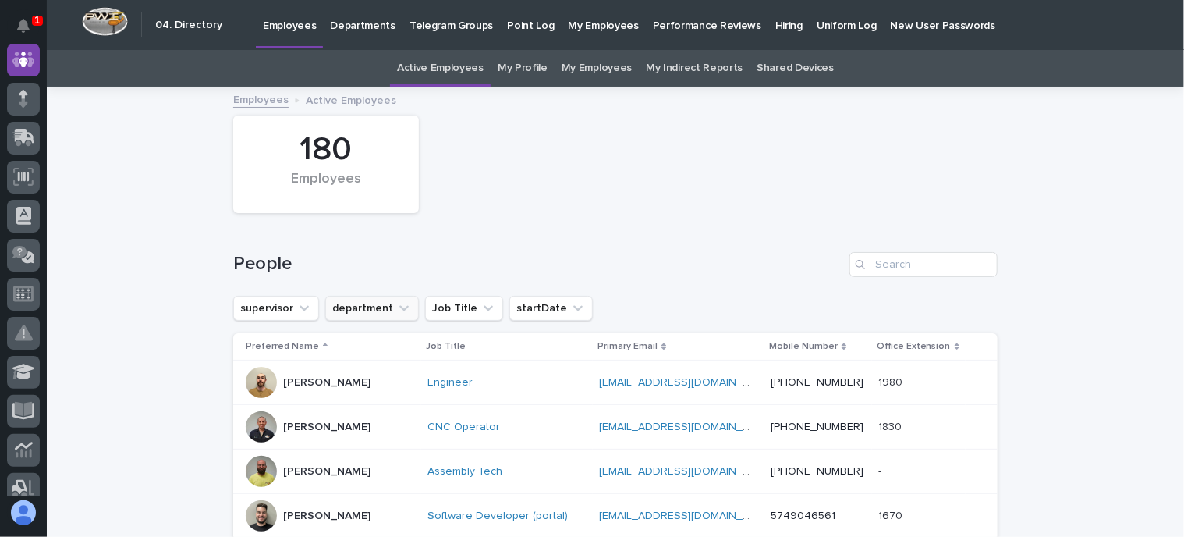
click at [359, 302] on button "department" at bounding box center [372, 308] width 94 height 25
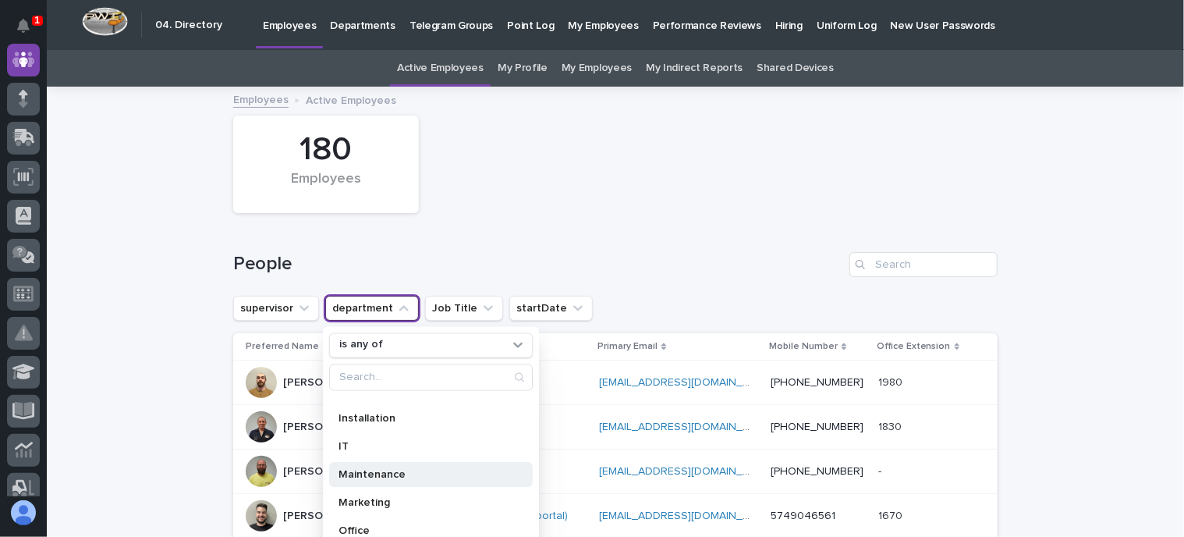
scroll to position [156, 0]
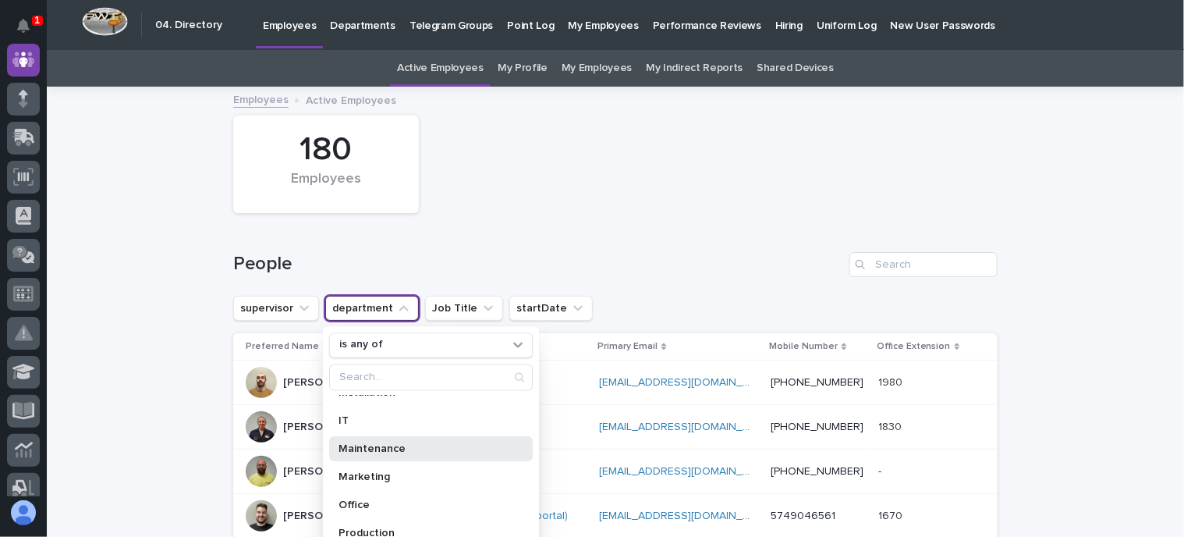
click at [453, 445] on p "Maintenance" at bounding box center [422, 447] width 169 height 11
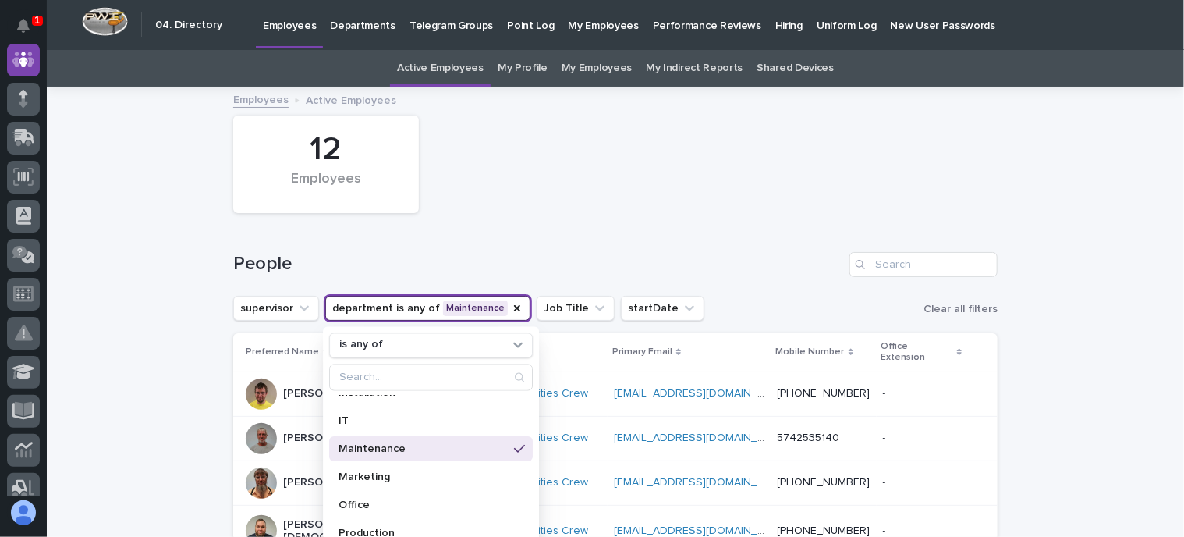
click at [756, 204] on div "12 Employees" at bounding box center [615, 164] width 780 height 113
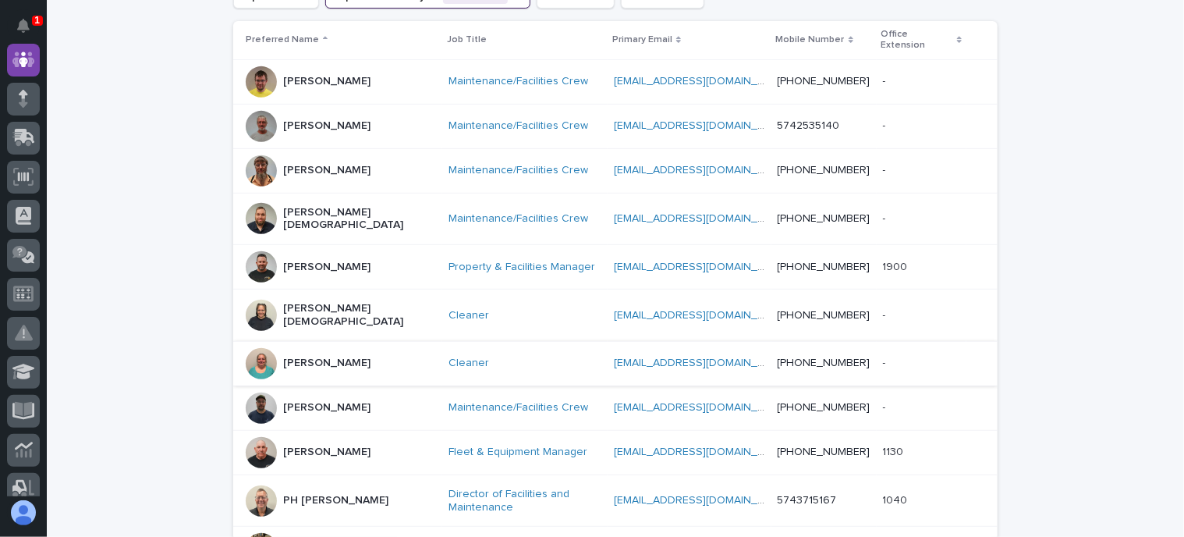
scroll to position [312, 0]
